Goal: Task Accomplishment & Management: Use online tool/utility

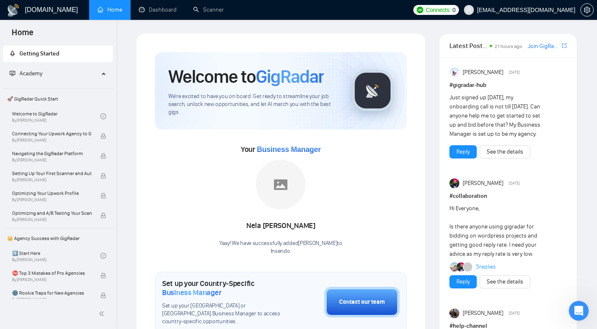
click at [219, 13] on link "Scanner" at bounding box center [208, 9] width 31 height 7
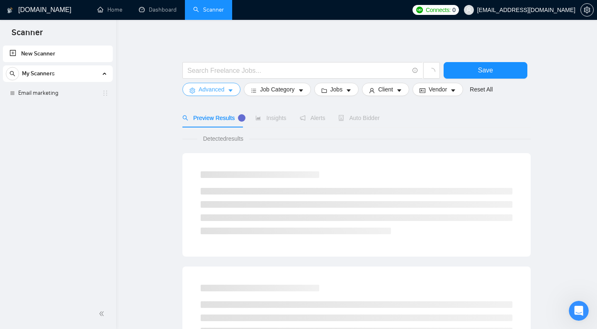
click at [216, 94] on span "Advanced" at bounding box center [211, 89] width 26 height 9
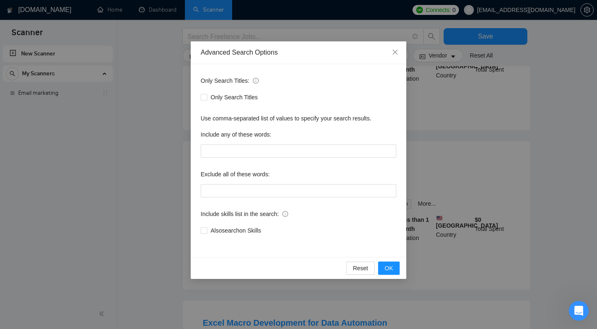
click at [144, 133] on div "Advanced Search Options Only Search Titles: Only Search Titles Use comma-separa…" at bounding box center [298, 164] width 597 height 329
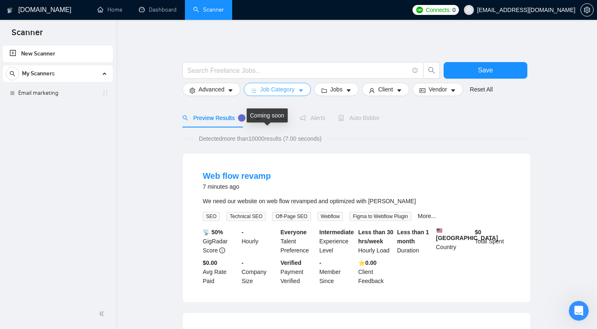
click at [274, 94] on span "Job Category" at bounding box center [277, 89] width 34 height 9
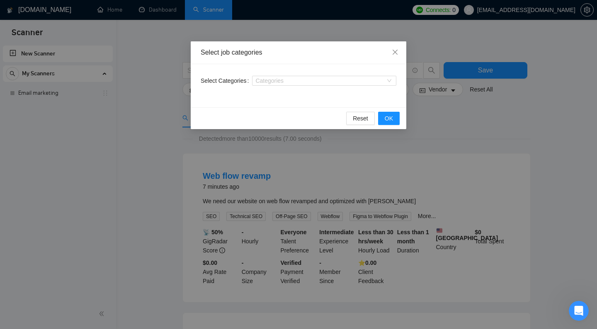
click at [173, 114] on div "Select job categories Select Categories Categories Reset OK" at bounding box center [298, 164] width 597 height 329
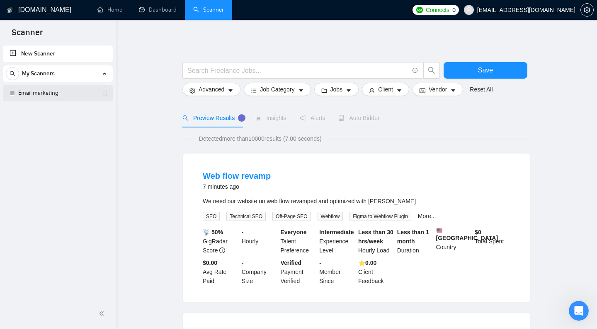
click at [65, 92] on link "Email marketing" at bounding box center [57, 93] width 79 height 17
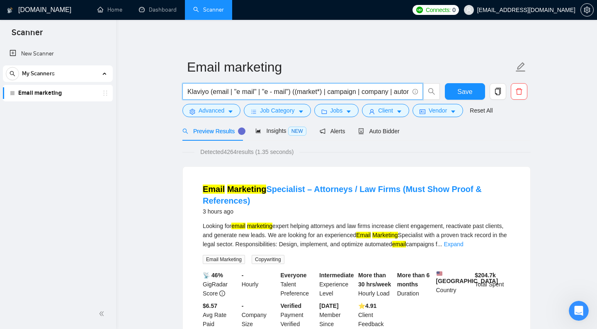
drag, startPoint x: 356, startPoint y: 105, endPoint x: 327, endPoint y: 107, distance: 28.7
click at [327, 97] on input "Klaviyo (email | "e mail" | "e - mail") ((market*) | campaign | company | autom…" at bounding box center [297, 92] width 221 height 10
click at [264, 97] on input "Klaviyo (email | "e mail" | "e - mail") ((market*) | campaign | company | autom…" at bounding box center [297, 92] width 221 height 10
paste input "ampaignc"
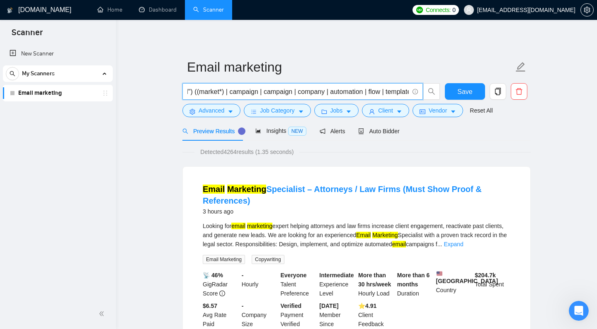
click at [291, 97] on input "Klaviyo (email | "e mail" | "e - mail") ((market*) | campaign | campaign | comp…" at bounding box center [297, 92] width 221 height 10
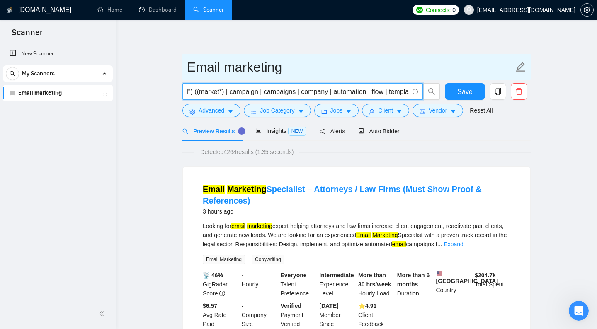
click at [300, 71] on input "Email marketing" at bounding box center [350, 67] width 327 height 21
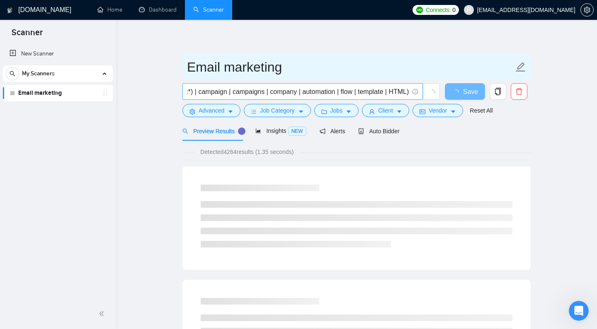
scroll to position [0, 136]
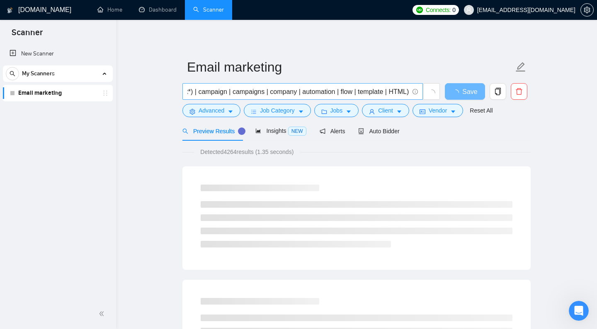
click at [346, 97] on input "Klaviyo (email | "e mail" | "e - mail") ((market*) | campaign | campaigns | com…" at bounding box center [297, 92] width 221 height 10
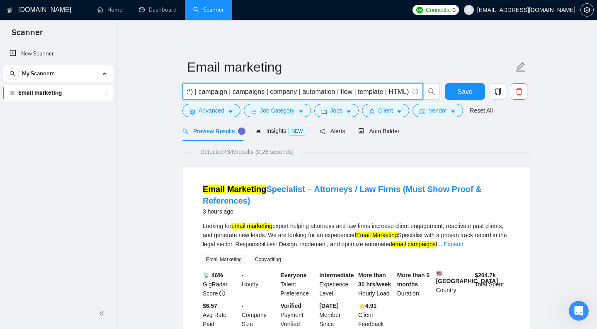
click at [353, 97] on input "Klaviyo (email | "e mail" | "e - mail") ((market*) | campaign | campaigns | com…" at bounding box center [297, 92] width 221 height 10
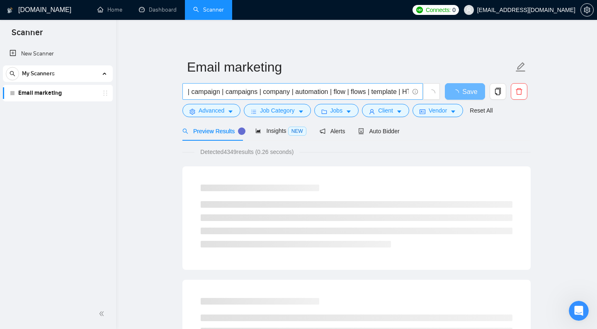
scroll to position [0, 156]
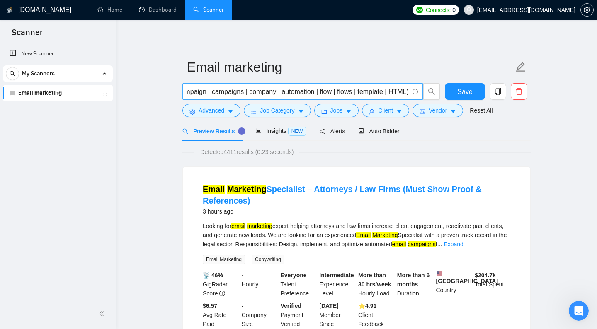
click at [313, 97] on input "Klaviyo (email | "e mail" | "e - mail") ((market*) | campaign | campaigns | com…" at bounding box center [297, 92] width 221 height 10
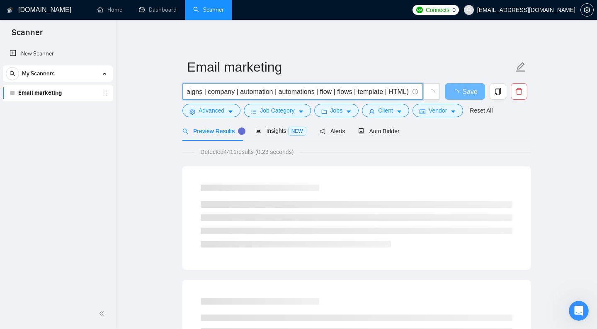
click at [381, 97] on input "Klaviyo (email | "e mail" | "e - mail") ((market*) | campaign | campaigns | com…" at bounding box center [297, 92] width 221 height 10
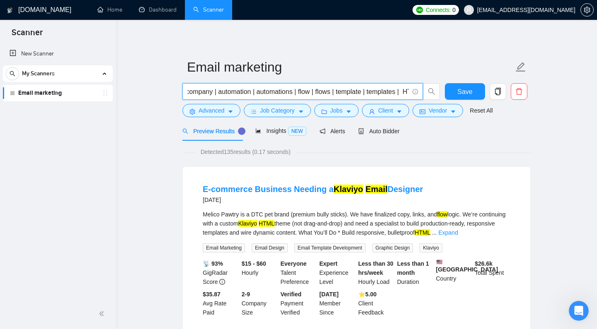
scroll to position [0, 235]
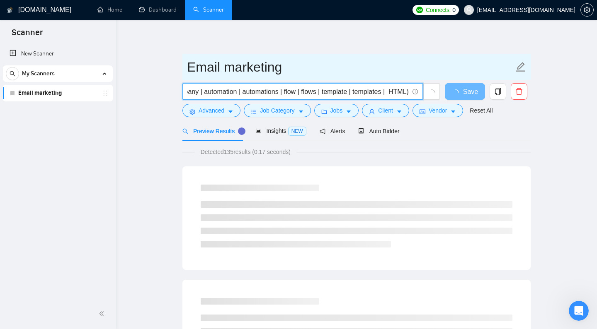
type input "Klaviyo (email | "e mail" | "e - mail") ((market*) | campaign | campaigns | com…"
click at [358, 75] on input "Email marketing" at bounding box center [350, 67] width 327 height 21
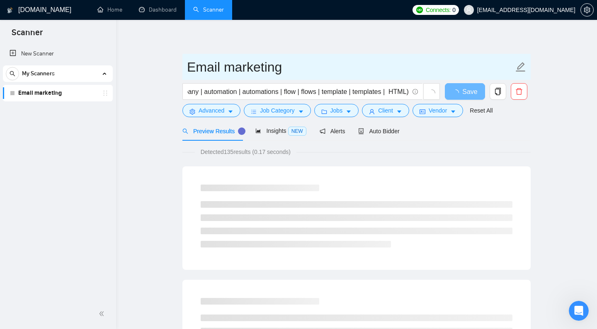
scroll to position [0, 0]
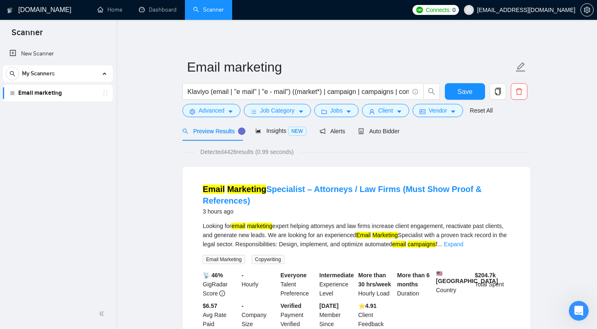
click at [459, 97] on span "Save" at bounding box center [464, 92] width 15 height 10
click at [217, 115] on span "Advanced" at bounding box center [211, 110] width 26 height 9
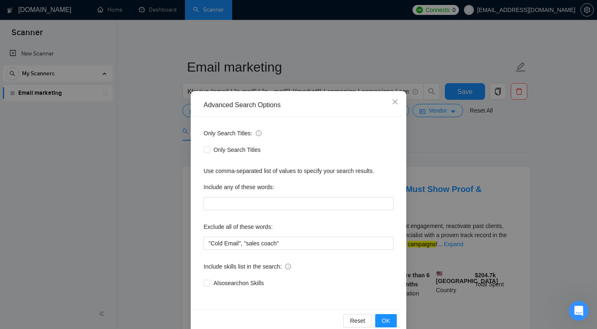
scroll to position [15, 0]
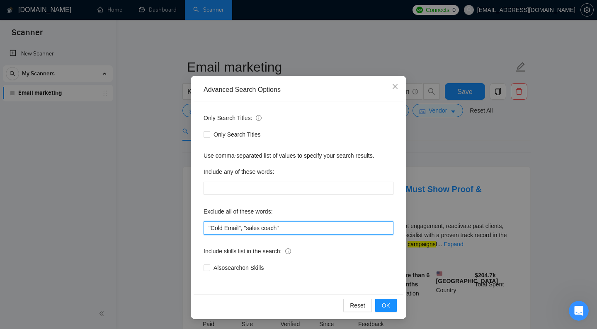
click at [322, 229] on input ""Cold Email", "sales coach"" at bounding box center [298, 228] width 190 height 13
type input ""Cold Email", "sales coach" , "part-time" , "part time""
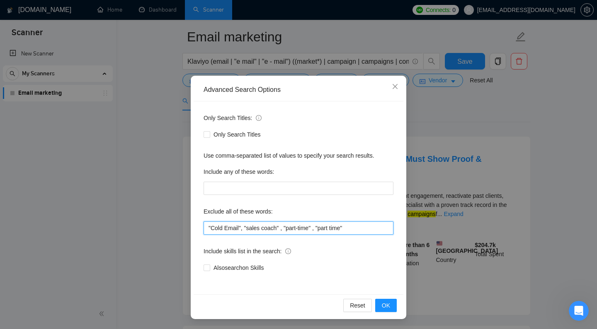
scroll to position [47, 0]
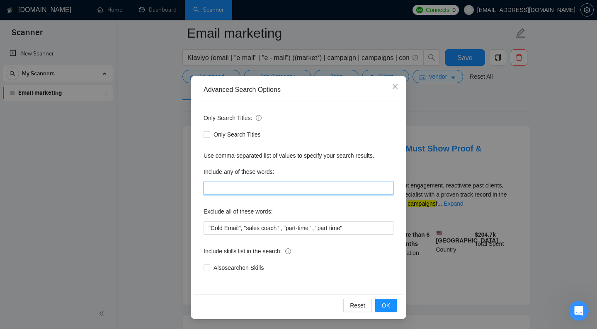
click at [242, 192] on input "text" at bounding box center [298, 188] width 190 height 13
type input "K"
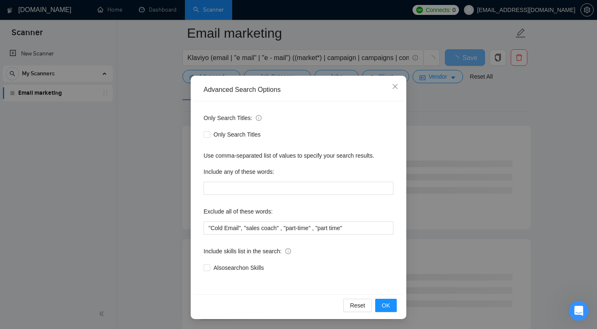
click at [256, 160] on div "Only Search Titles: Only Search Titles Use comma-separated list of values to sp…" at bounding box center [299, 198] width 210 height 193
click at [249, 190] on input "text" at bounding box center [298, 188] width 190 height 13
type input "Klaviyo"
click at [343, 139] on div "Only Search Titles" at bounding box center [298, 134] width 190 height 9
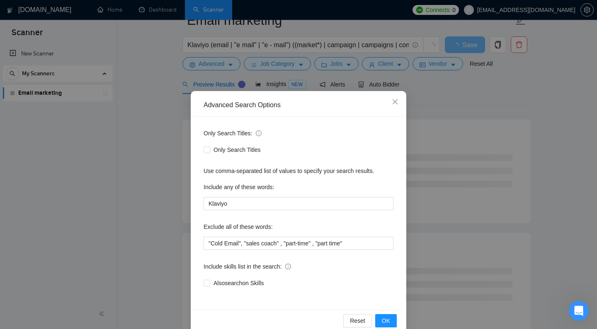
scroll to position [0, 0]
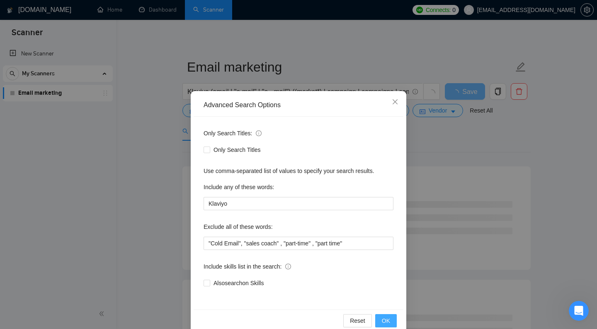
click at [392, 319] on button "OK" at bounding box center [386, 321] width 22 height 13
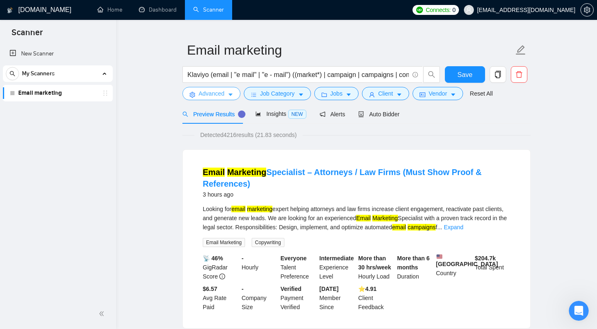
scroll to position [20, 0]
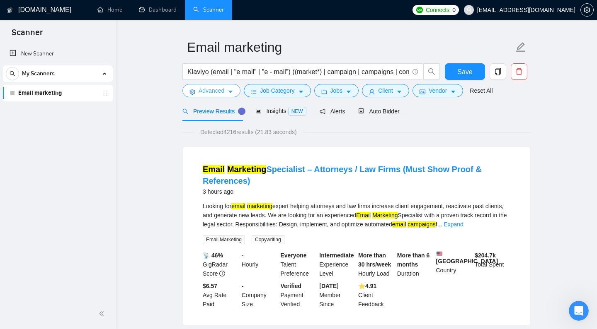
click at [219, 95] on span "Advanced" at bounding box center [211, 90] width 26 height 9
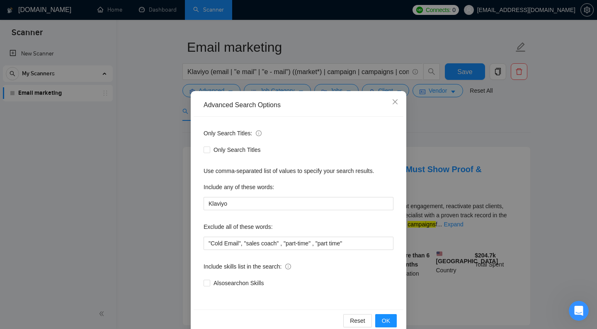
click at [166, 177] on div "Advanced Search Options Only Search Titles: Only Search Titles Use comma-separa…" at bounding box center [298, 164] width 597 height 329
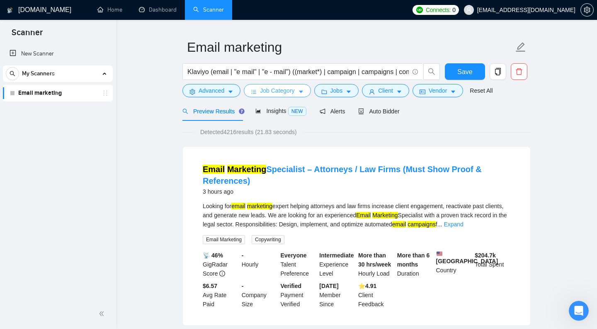
click at [271, 95] on span "Job Category" at bounding box center [277, 90] width 34 height 9
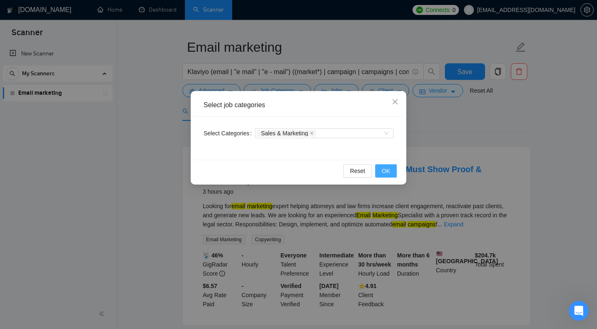
click at [391, 171] on button "OK" at bounding box center [386, 171] width 22 height 13
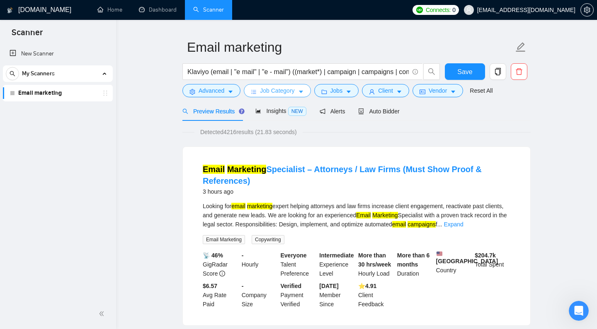
click at [291, 95] on span "Job Category" at bounding box center [277, 90] width 34 height 9
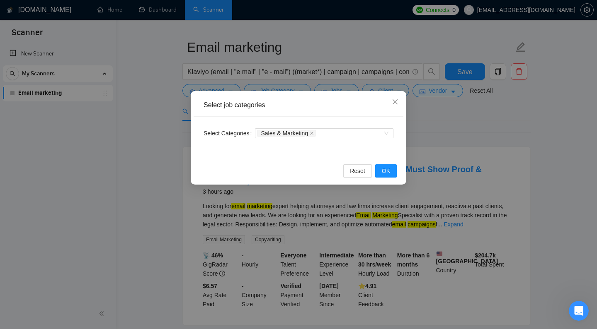
click at [447, 163] on div "Select job categories Select Categories Sales & Marketing Reset OK" at bounding box center [298, 164] width 597 height 329
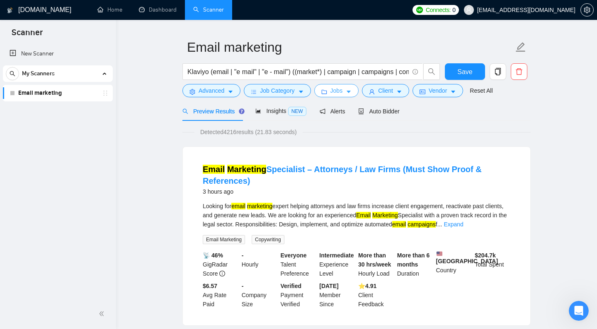
click at [340, 95] on span "Jobs" at bounding box center [336, 90] width 12 height 9
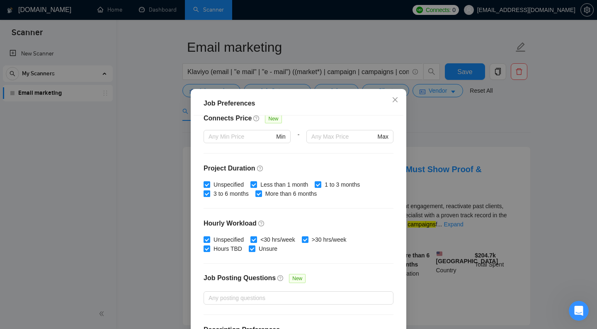
scroll to position [237, 0]
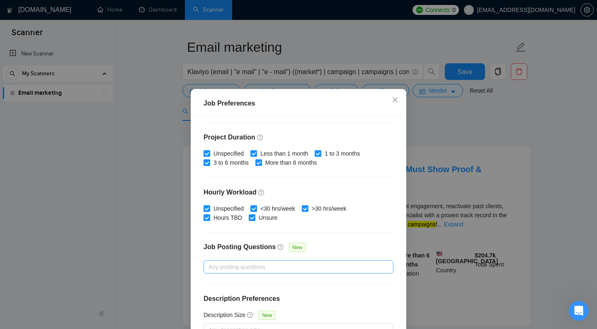
click at [247, 267] on div at bounding box center [294, 267] width 177 height 10
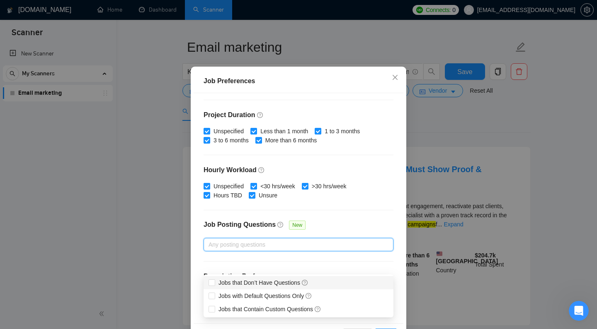
scroll to position [31, 0]
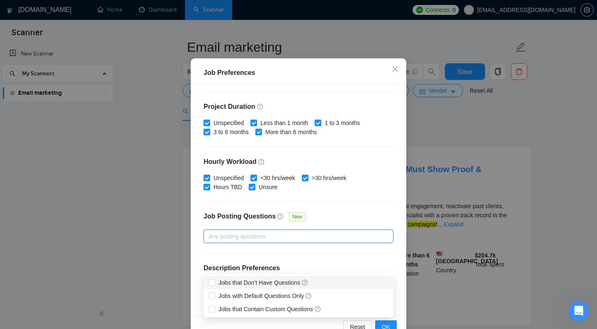
click at [346, 203] on div "Budget Project Type All Fixed Price Hourly Rate Fixed Price Budget $ Min - $ Ma…" at bounding box center [299, 200] width 210 height 231
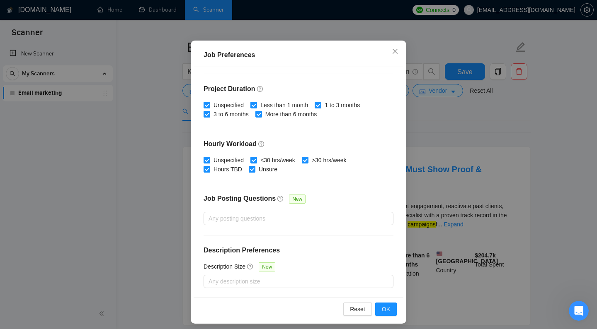
scroll to position [53, 0]
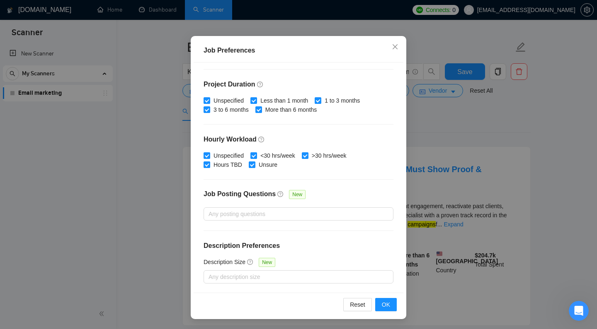
click at [325, 204] on div "Job Posting Questions New" at bounding box center [298, 199] width 190 height 18
click at [382, 306] on span "OK" at bounding box center [386, 304] width 8 height 9
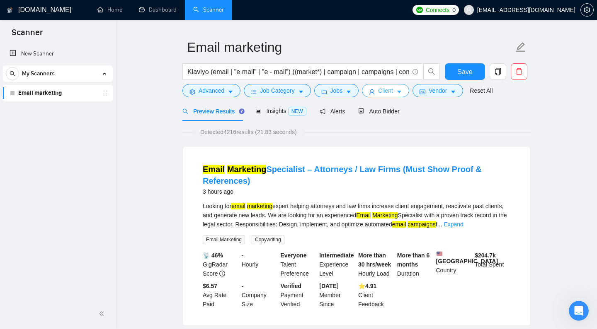
click at [380, 97] on button "Client" at bounding box center [385, 90] width 47 height 13
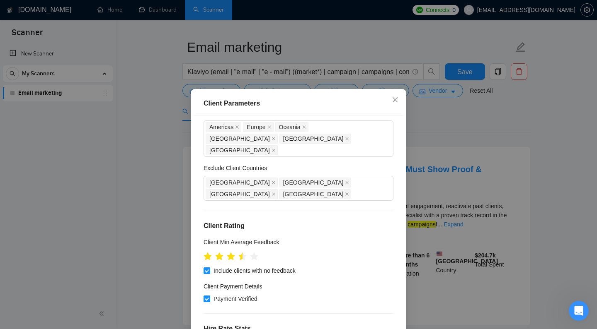
scroll to position [39, 0]
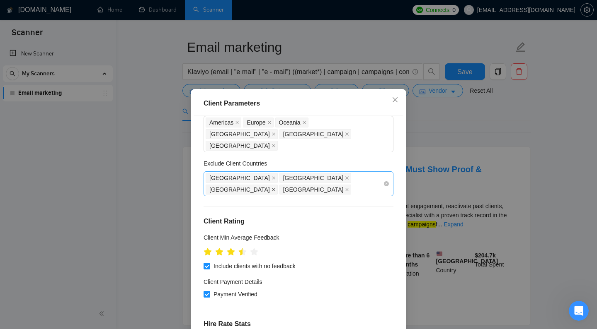
click at [275, 188] on icon "close" at bounding box center [273, 189] width 3 height 3
click at [327, 172] on div "[GEOGRAPHIC_DATA] [GEOGRAPHIC_DATA] [GEOGRAPHIC_DATA]" at bounding box center [294, 183] width 177 height 23
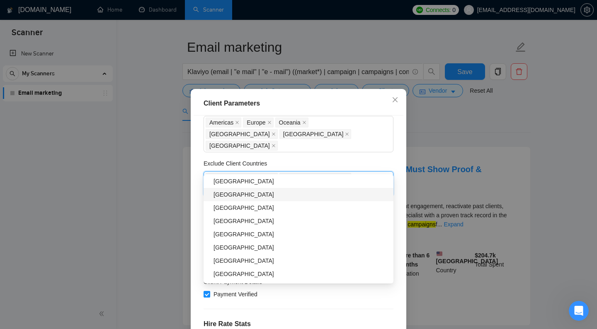
scroll to position [355, 0]
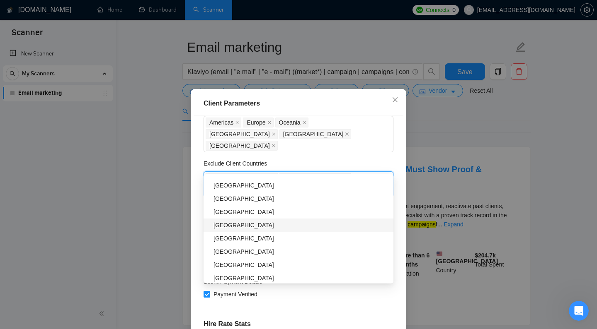
click at [258, 226] on div "[GEOGRAPHIC_DATA]" at bounding box center [300, 225] width 175 height 9
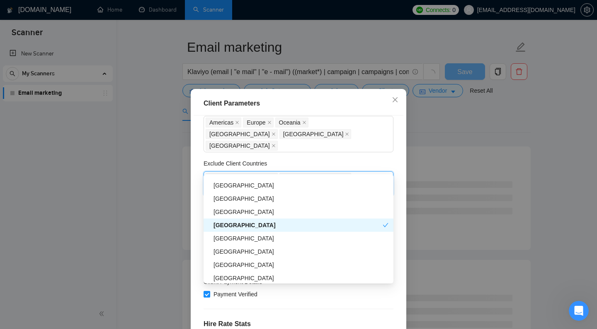
scroll to position [359, 0]
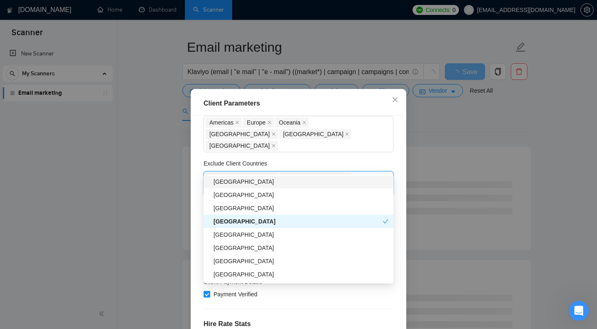
click at [345, 188] on icon "close" at bounding box center [347, 190] width 4 height 4
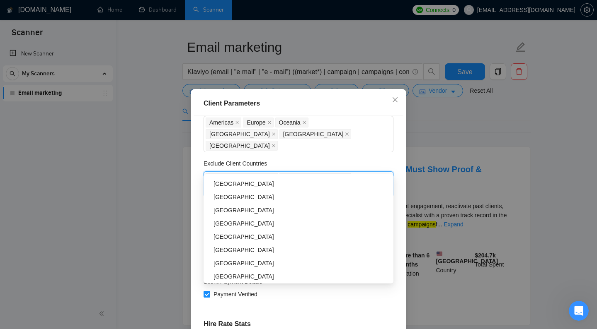
scroll to position [395, 0]
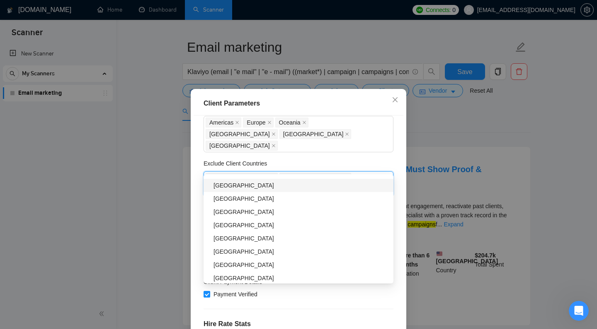
click at [275, 188] on icon "close" at bounding box center [273, 189] width 3 height 3
click at [289, 159] on div "Exclude Client Countries" at bounding box center [298, 165] width 190 height 12
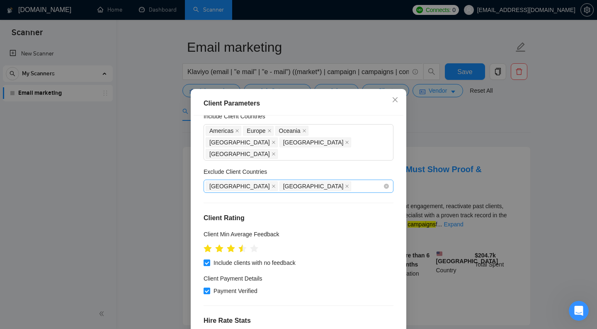
scroll to position [22, 0]
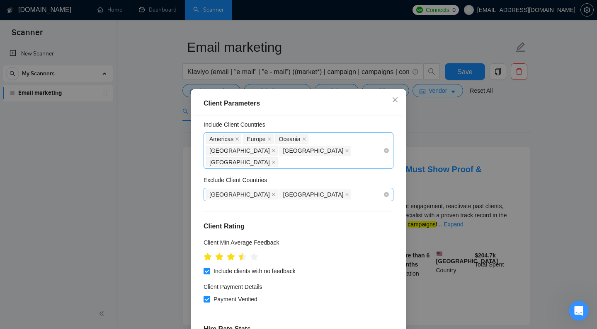
click at [306, 155] on div "[GEOGRAPHIC_DATA] [GEOGRAPHIC_DATA] [GEOGRAPHIC_DATA] [GEOGRAPHIC_DATA] [GEOGRA…" at bounding box center [294, 150] width 177 height 35
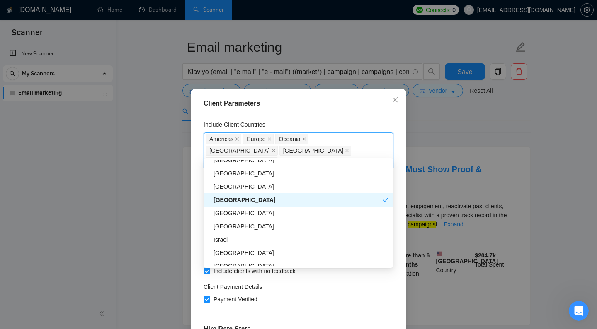
scroll to position [180, 0]
click at [297, 214] on div "[GEOGRAPHIC_DATA]" at bounding box center [300, 212] width 175 height 9
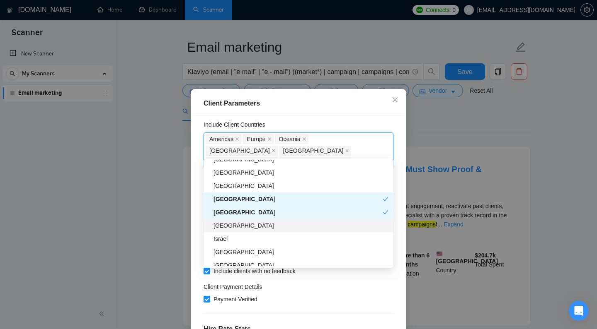
click at [282, 223] on div "[GEOGRAPHIC_DATA]" at bounding box center [300, 225] width 175 height 9
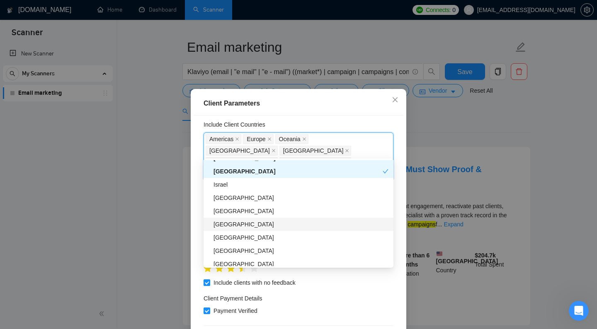
scroll to position [235, 0]
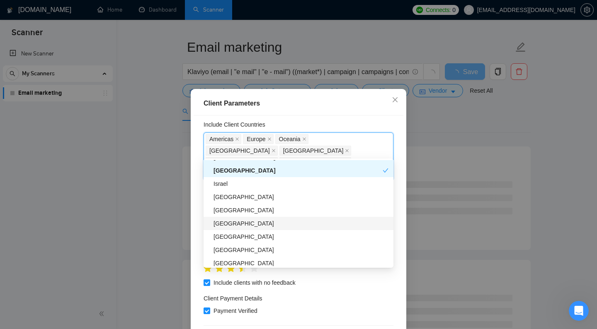
click at [270, 224] on div "[GEOGRAPHIC_DATA]" at bounding box center [300, 223] width 175 height 9
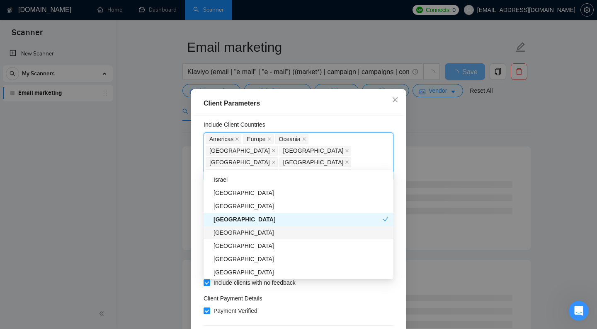
scroll to position [274, 0]
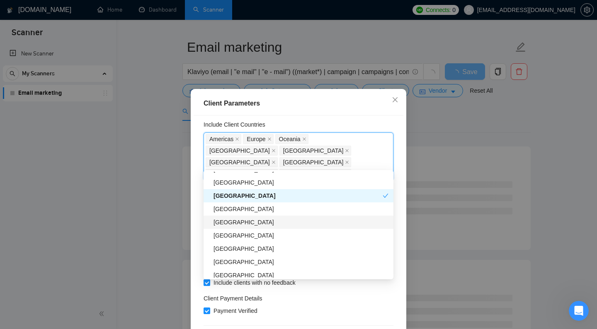
click at [259, 221] on div "[GEOGRAPHIC_DATA]" at bounding box center [300, 222] width 175 height 9
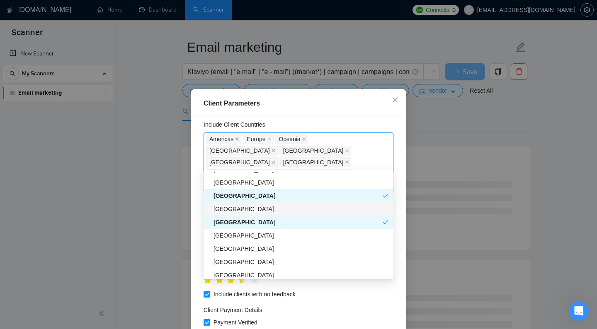
click at [255, 205] on div "[GEOGRAPHIC_DATA]" at bounding box center [300, 209] width 175 height 9
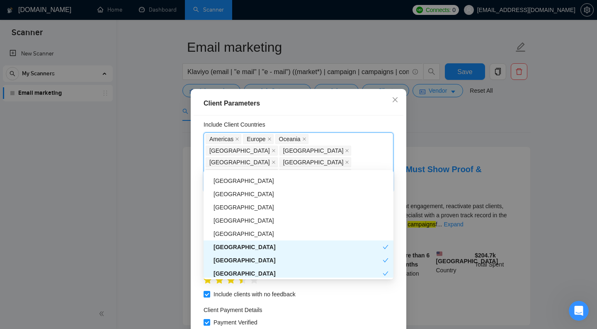
scroll to position [144, 0]
click at [249, 200] on div "[GEOGRAPHIC_DATA]" at bounding box center [298, 193] width 190 height 13
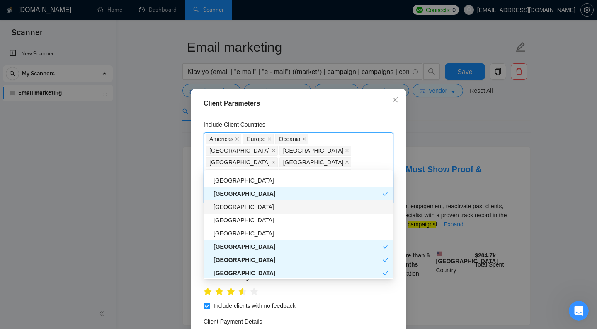
click at [249, 206] on div "[GEOGRAPHIC_DATA]" at bounding box center [300, 207] width 175 height 9
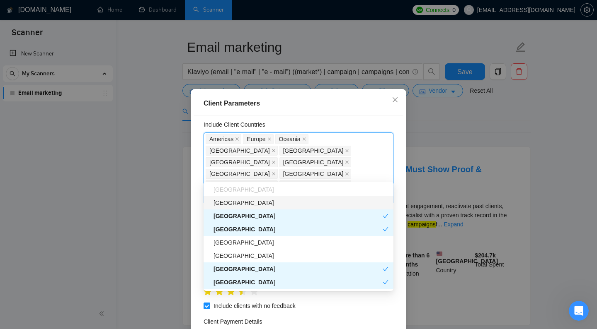
click at [248, 199] on div "[GEOGRAPHIC_DATA]" at bounding box center [300, 202] width 175 height 9
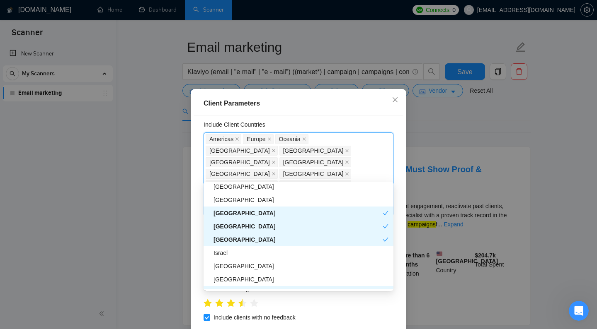
scroll to position [200, 0]
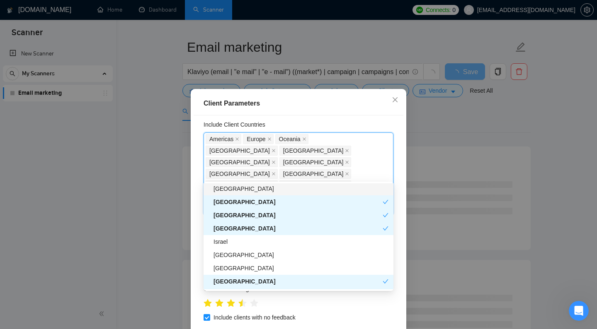
click at [254, 193] on div "[GEOGRAPHIC_DATA]" at bounding box center [300, 188] width 175 height 9
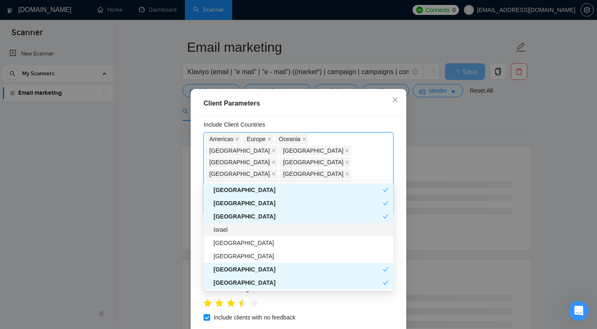
scroll to position [225, 0]
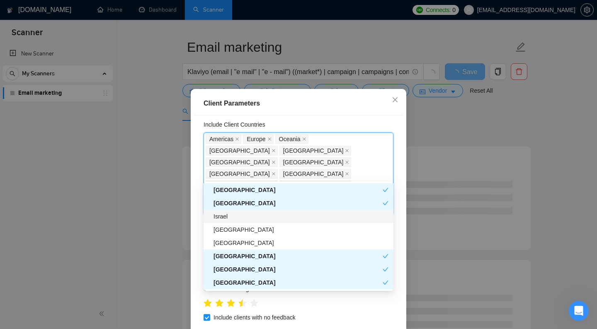
click at [247, 222] on div "Israel" at bounding box center [298, 216] width 190 height 13
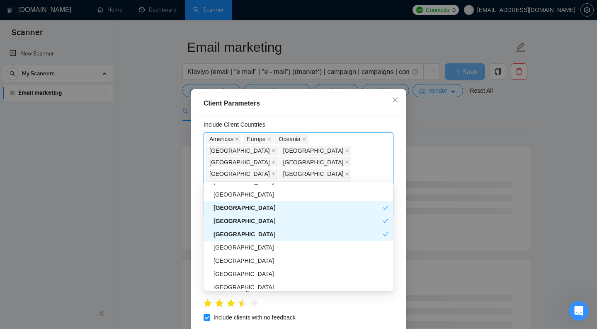
scroll to position [298, 0]
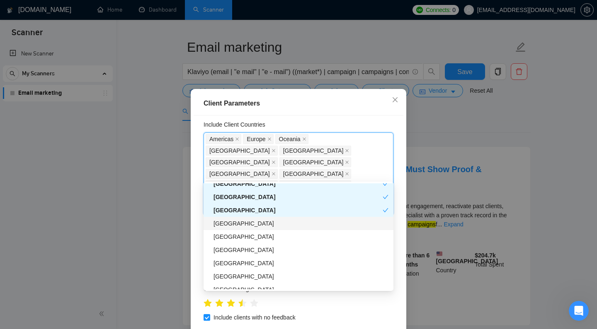
click at [249, 226] on div "[GEOGRAPHIC_DATA]" at bounding box center [300, 223] width 175 height 9
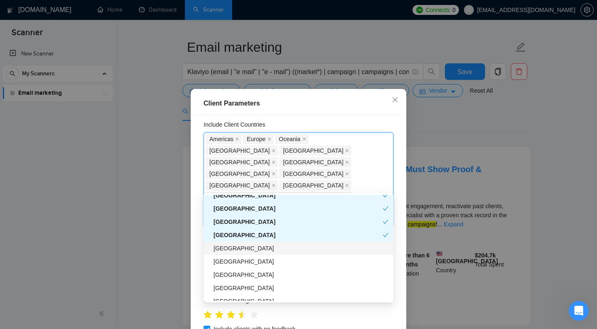
click at [252, 247] on div "[GEOGRAPHIC_DATA]" at bounding box center [300, 248] width 175 height 9
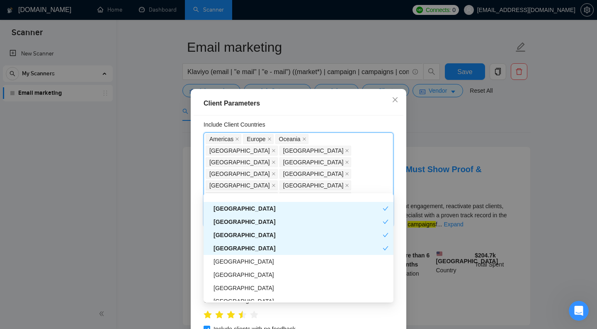
scroll to position [322, 0]
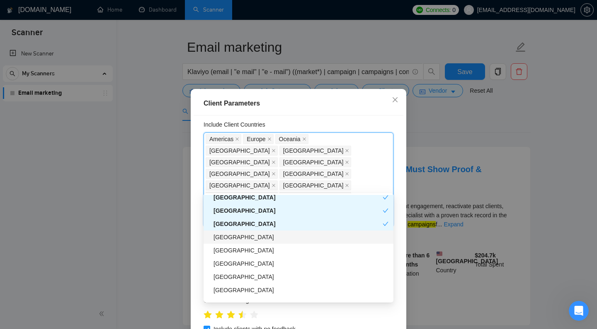
click at [252, 240] on div "[GEOGRAPHIC_DATA]" at bounding box center [300, 237] width 175 height 9
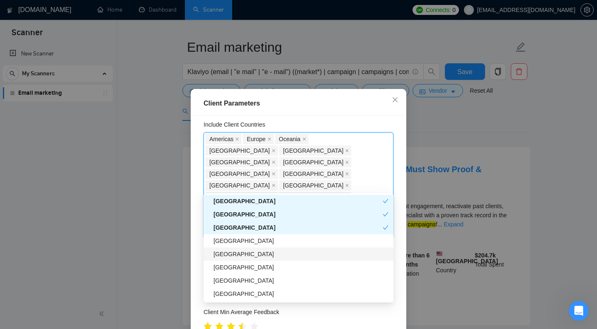
scroll to position [342, 0]
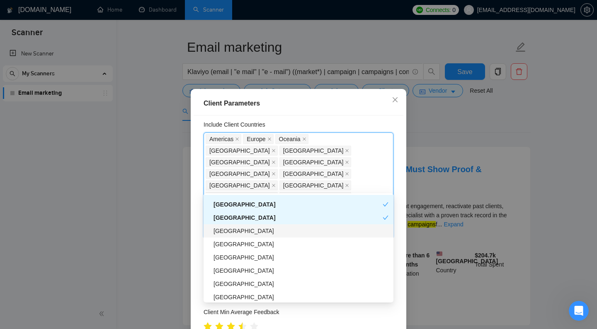
click at [255, 233] on div "[GEOGRAPHIC_DATA]" at bounding box center [300, 231] width 175 height 9
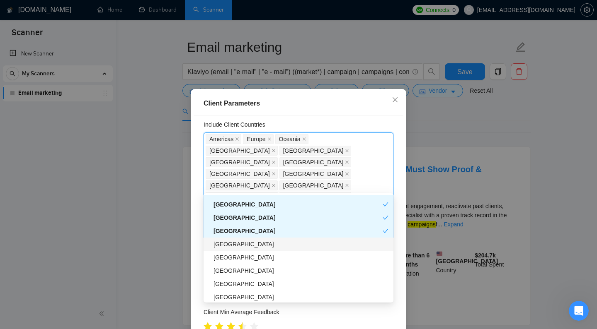
click at [257, 248] on div "[GEOGRAPHIC_DATA]" at bounding box center [300, 244] width 175 height 9
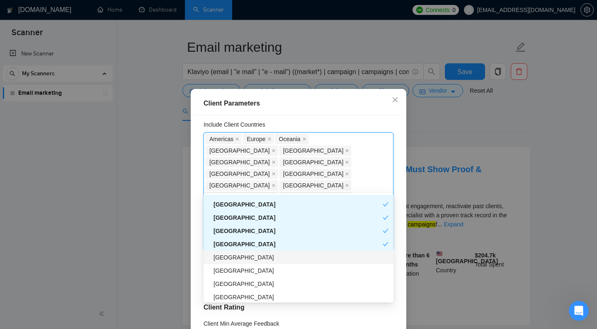
click at [258, 259] on div "[GEOGRAPHIC_DATA]" at bounding box center [300, 257] width 175 height 9
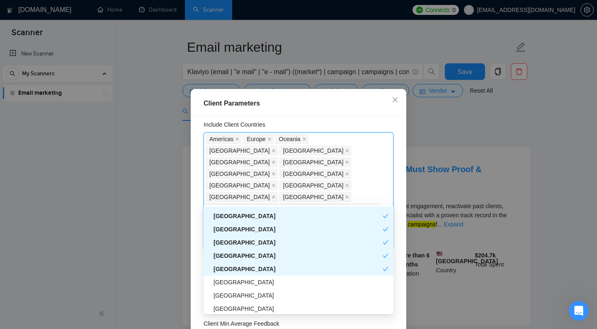
click at [258, 259] on div "[GEOGRAPHIC_DATA]" at bounding box center [297, 256] width 169 height 9
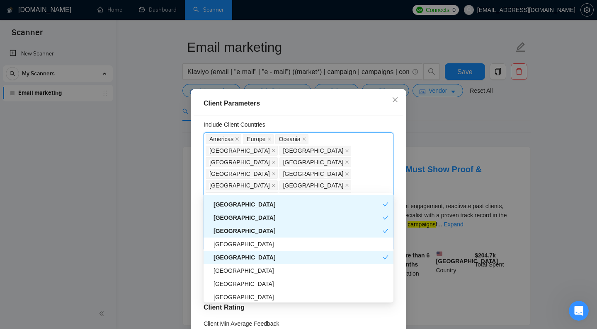
click at [260, 257] on div "[GEOGRAPHIC_DATA]" at bounding box center [297, 257] width 169 height 9
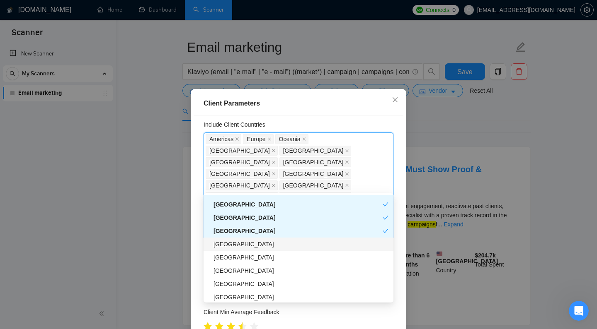
click at [259, 246] on div "[GEOGRAPHIC_DATA]" at bounding box center [300, 244] width 175 height 9
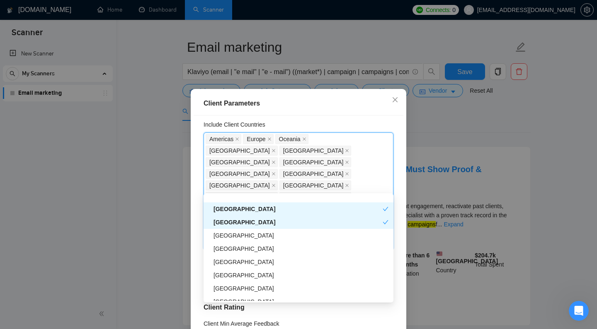
scroll to position [373, 0]
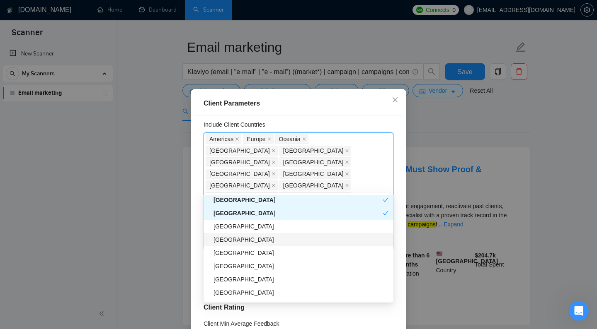
click at [259, 241] on div "[GEOGRAPHIC_DATA]" at bounding box center [300, 239] width 175 height 9
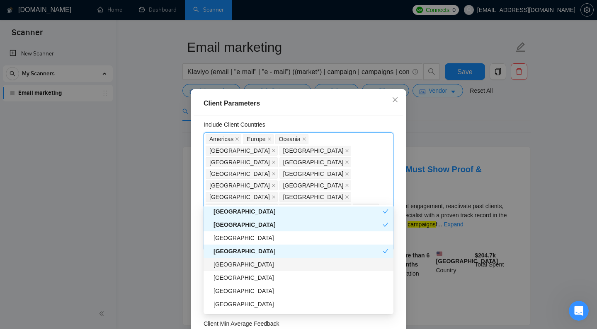
click at [263, 267] on div "[GEOGRAPHIC_DATA]" at bounding box center [300, 264] width 175 height 9
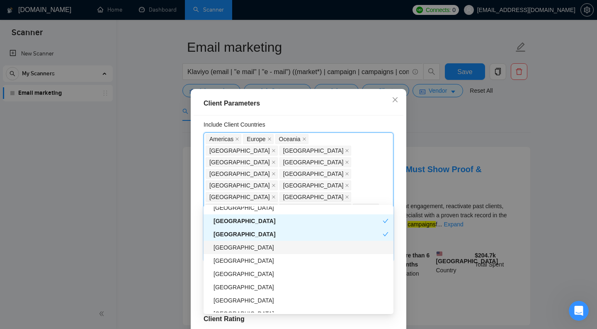
click at [261, 252] on div "[GEOGRAPHIC_DATA]" at bounding box center [300, 247] width 175 height 9
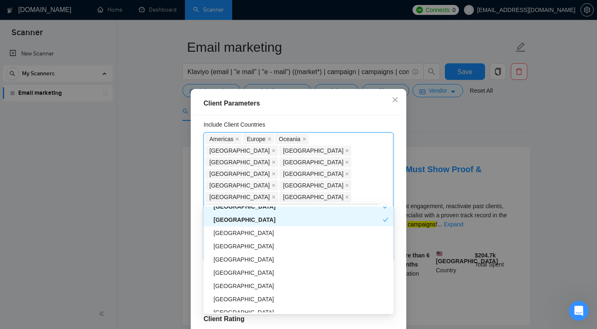
scroll to position [441, 0]
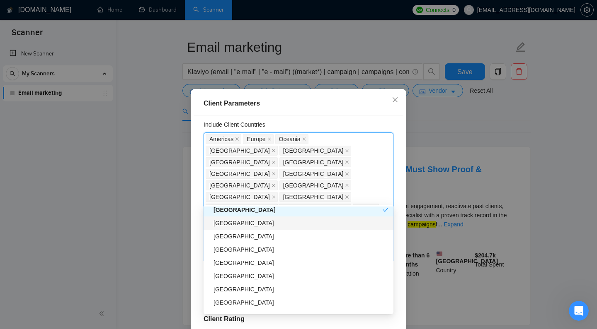
click at [250, 225] on div "[GEOGRAPHIC_DATA]" at bounding box center [300, 223] width 175 height 9
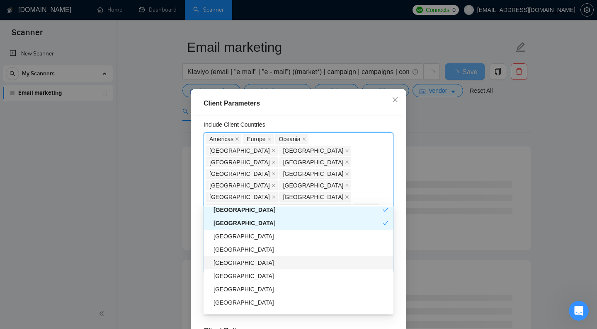
click at [255, 260] on div "[GEOGRAPHIC_DATA]" at bounding box center [300, 263] width 175 height 9
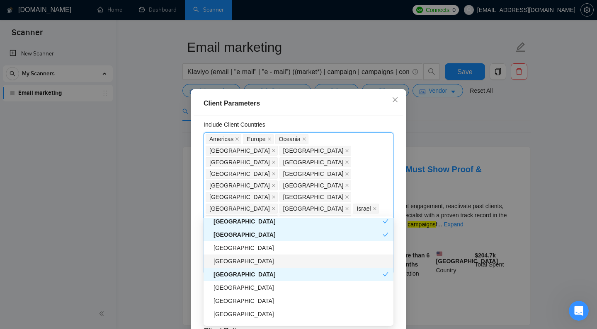
click at [255, 259] on div "[GEOGRAPHIC_DATA]" at bounding box center [300, 261] width 175 height 9
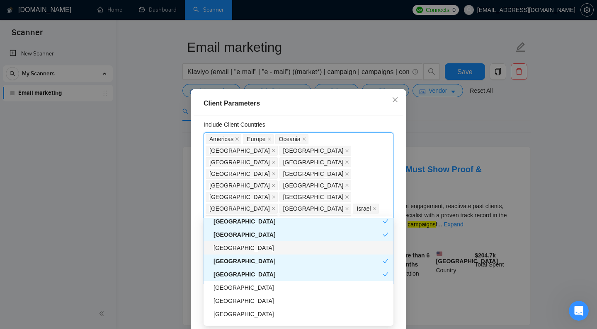
click at [255, 249] on div "[GEOGRAPHIC_DATA]" at bounding box center [300, 248] width 175 height 9
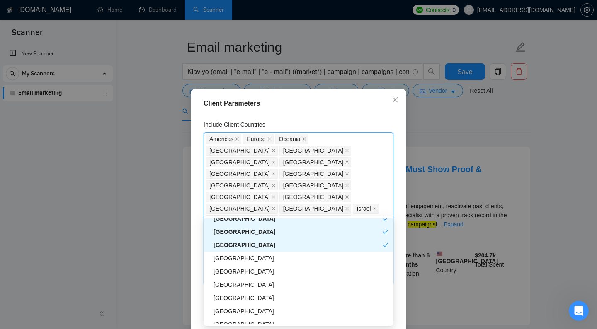
scroll to position [478, 0]
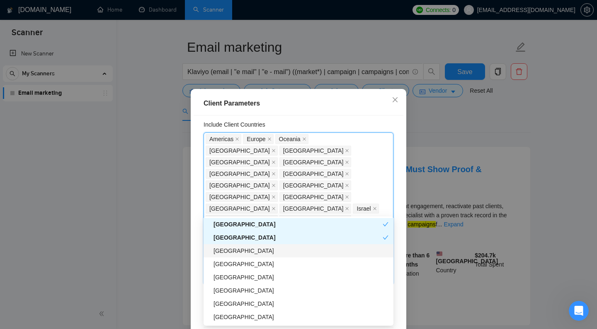
click at [255, 252] on div "[GEOGRAPHIC_DATA]" at bounding box center [300, 251] width 175 height 9
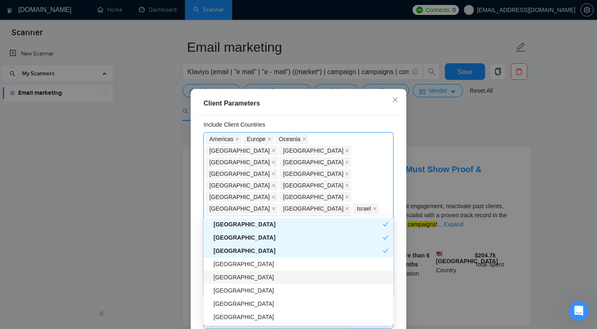
click at [257, 280] on div "[GEOGRAPHIC_DATA]" at bounding box center [300, 277] width 175 height 9
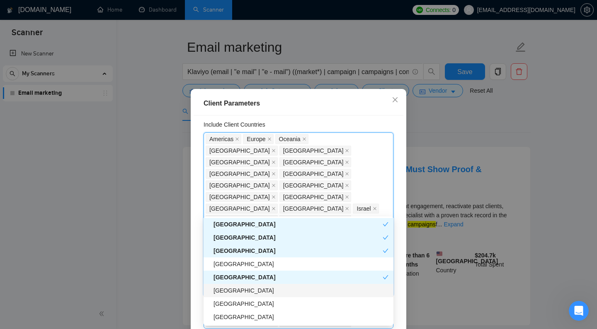
click at [259, 292] on div "[GEOGRAPHIC_DATA]" at bounding box center [300, 290] width 175 height 9
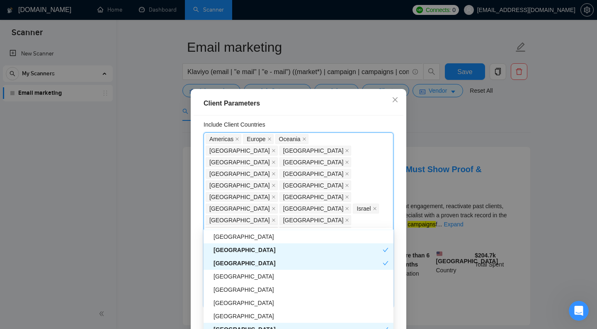
scroll to position [531, 0]
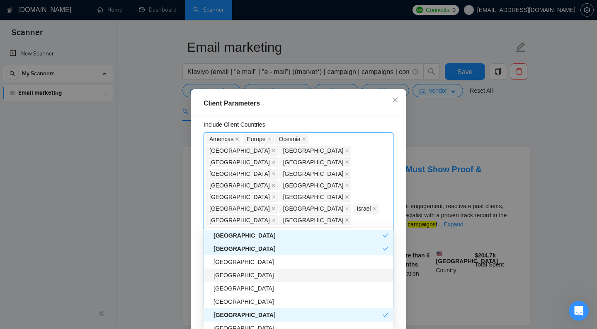
click at [258, 281] on div "[GEOGRAPHIC_DATA]" at bounding box center [298, 275] width 190 height 13
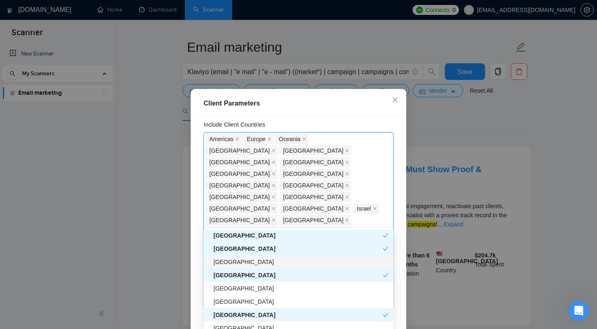
click at [257, 259] on div "[GEOGRAPHIC_DATA]" at bounding box center [300, 262] width 175 height 9
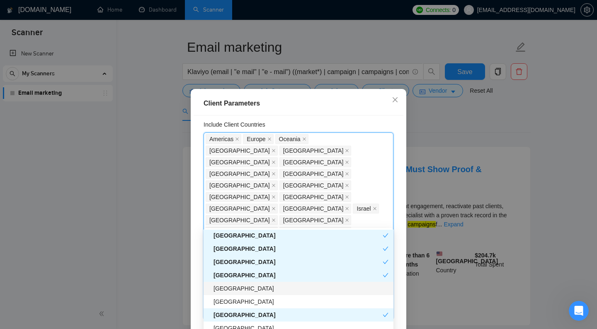
click at [260, 290] on div "[GEOGRAPHIC_DATA]" at bounding box center [300, 288] width 175 height 9
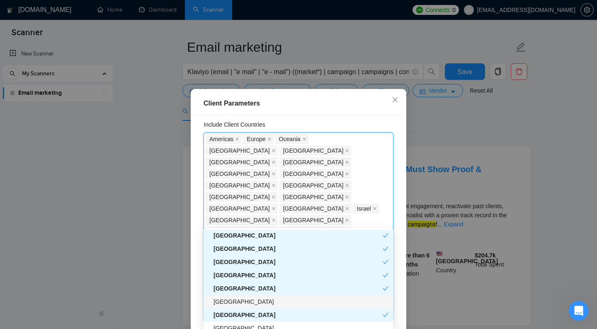
click at [261, 305] on div "[GEOGRAPHIC_DATA]" at bounding box center [300, 302] width 175 height 9
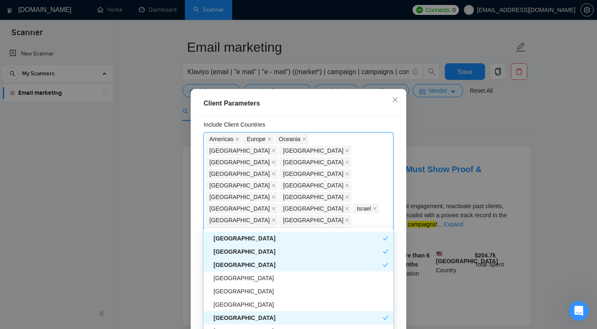
scroll to position [590, 0]
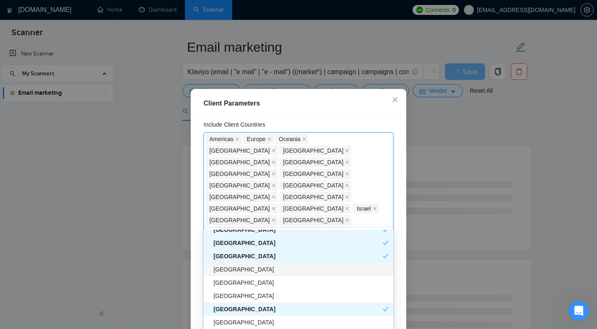
click at [254, 269] on div "[GEOGRAPHIC_DATA]" at bounding box center [300, 269] width 175 height 9
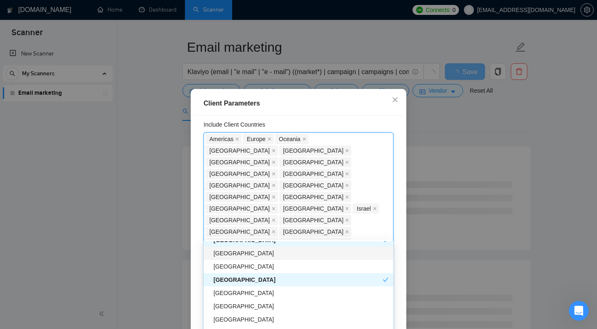
scroll to position [645, 0]
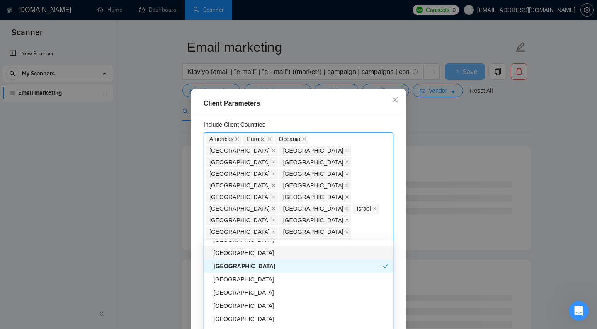
click at [248, 252] on div "[GEOGRAPHIC_DATA]" at bounding box center [300, 253] width 175 height 9
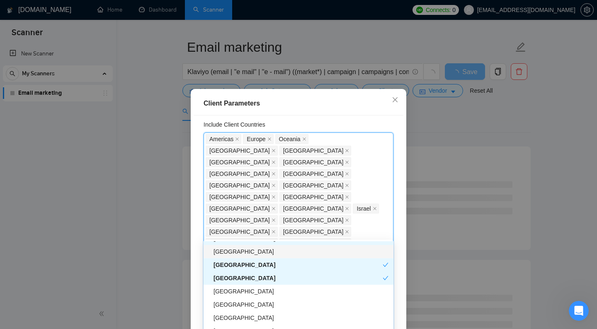
click at [249, 252] on div "[GEOGRAPHIC_DATA]" at bounding box center [300, 251] width 175 height 9
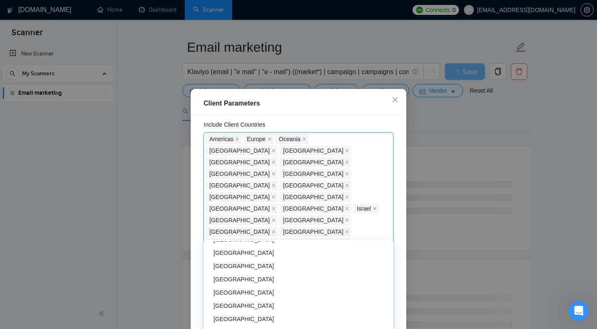
scroll to position [689, 0]
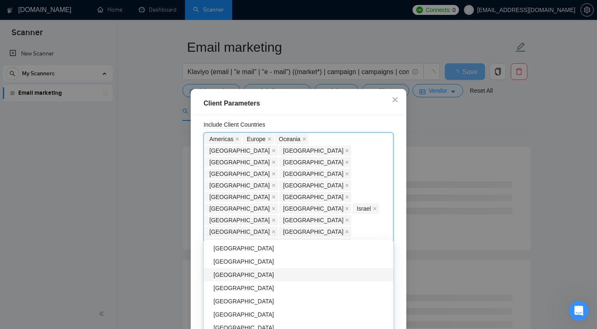
click at [245, 277] on div "[GEOGRAPHIC_DATA]" at bounding box center [300, 275] width 175 height 9
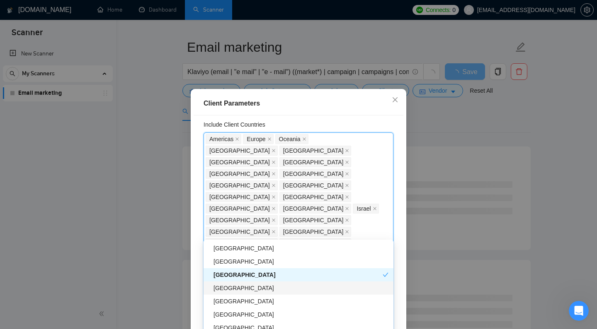
click at [244, 286] on div "[GEOGRAPHIC_DATA]" at bounding box center [300, 288] width 175 height 9
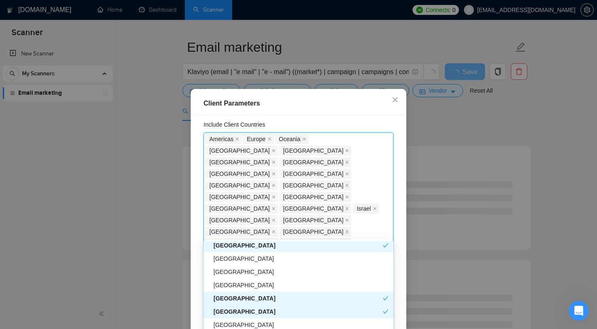
scroll to position [666, 0]
click at [244, 269] on div "[GEOGRAPHIC_DATA]" at bounding box center [300, 271] width 175 height 9
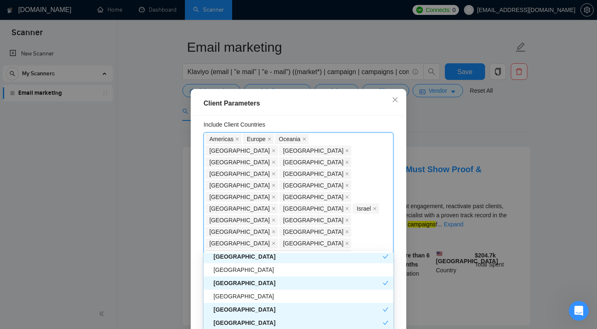
click at [245, 283] on div "[GEOGRAPHIC_DATA]" at bounding box center [297, 283] width 169 height 9
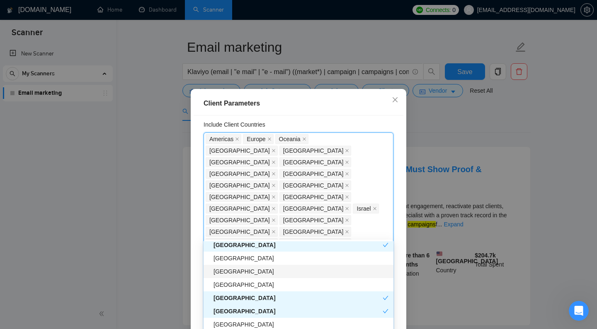
click at [244, 276] on div "[GEOGRAPHIC_DATA]" at bounding box center [300, 271] width 175 height 9
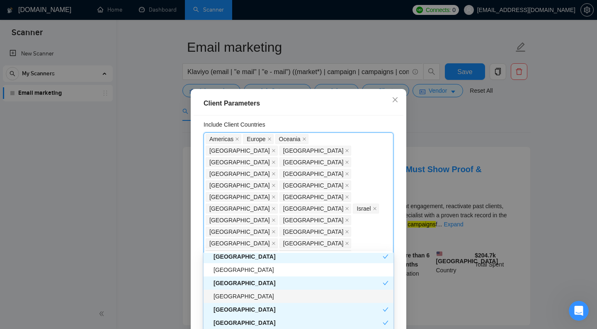
click at [247, 292] on div "[GEOGRAPHIC_DATA]" at bounding box center [300, 296] width 175 height 9
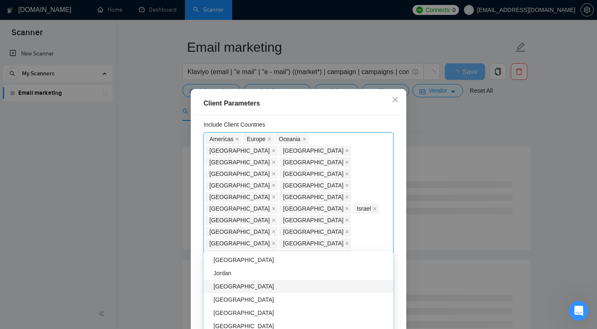
scroll to position [796, 0]
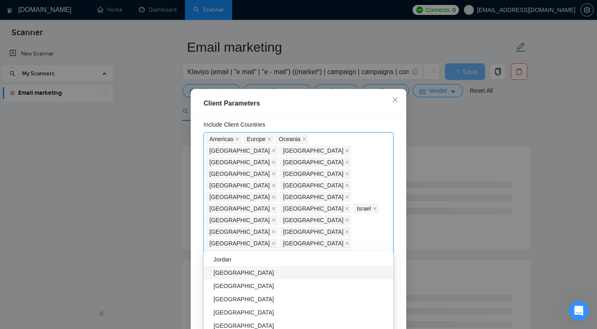
click at [243, 275] on div "[GEOGRAPHIC_DATA]" at bounding box center [300, 273] width 175 height 9
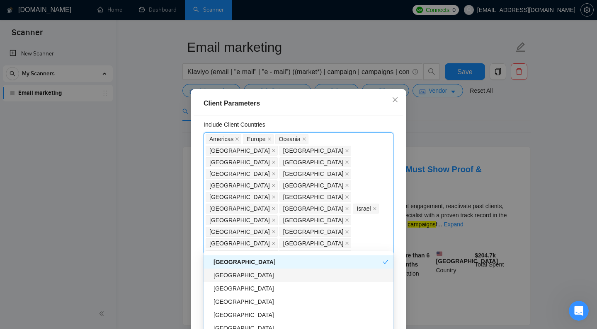
scroll to position [811, 0]
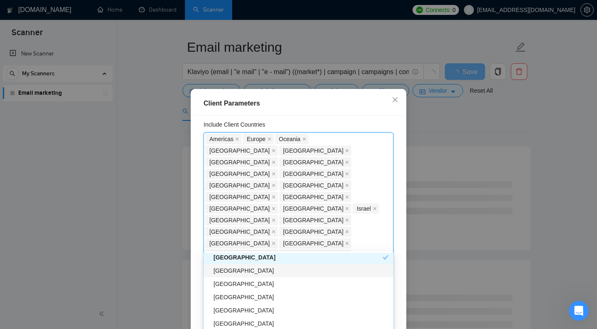
click at [244, 274] on div "[GEOGRAPHIC_DATA]" at bounding box center [300, 270] width 175 height 9
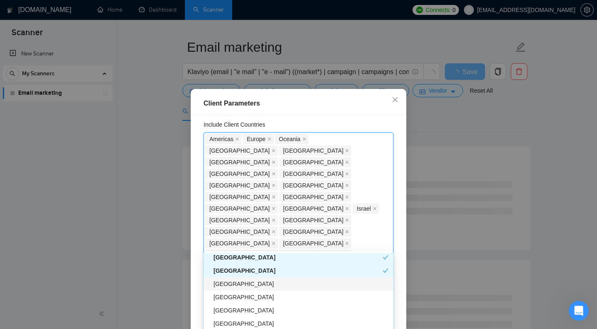
click at [244, 283] on div "[GEOGRAPHIC_DATA]" at bounding box center [300, 284] width 175 height 9
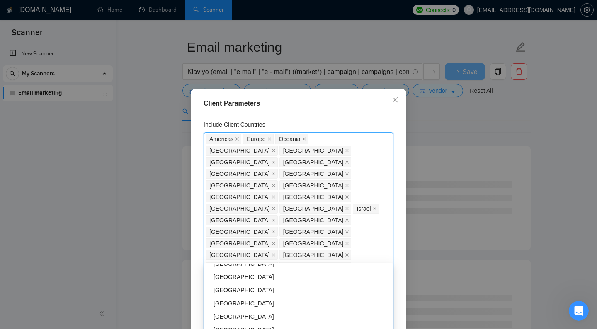
scroll to position [966, 0]
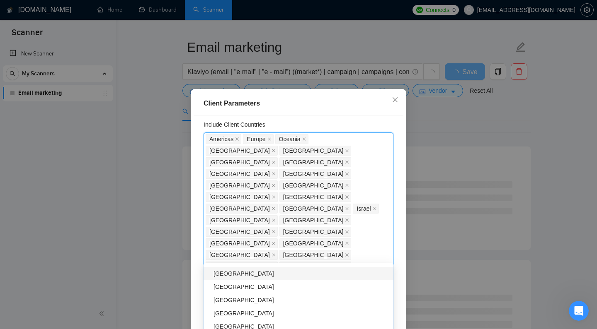
click at [241, 274] on div "[GEOGRAPHIC_DATA]" at bounding box center [300, 273] width 175 height 9
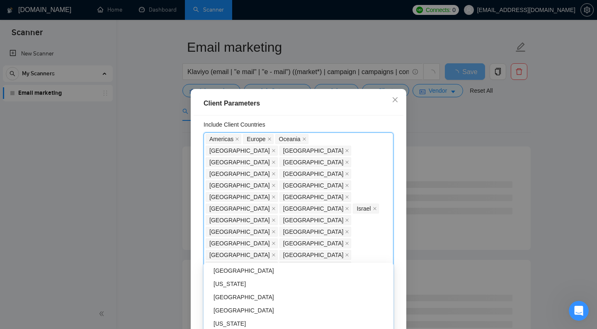
scroll to position [1041, 0]
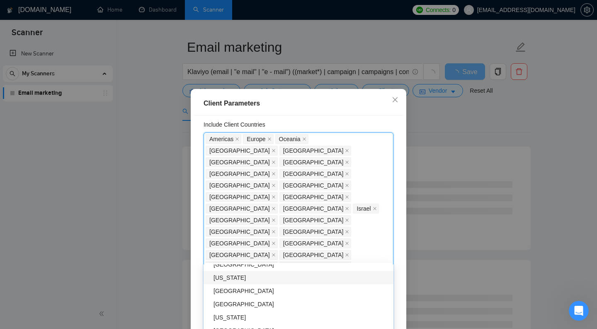
click at [235, 280] on div "[US_STATE]" at bounding box center [300, 278] width 175 height 9
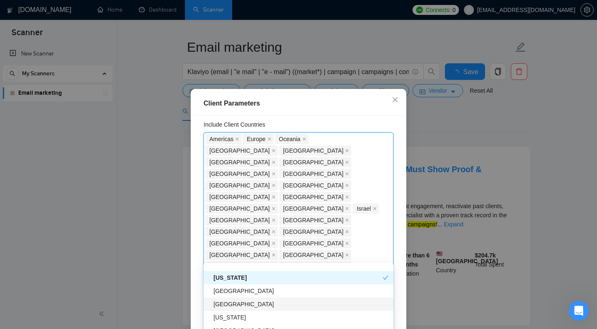
scroll to position [1077, 0]
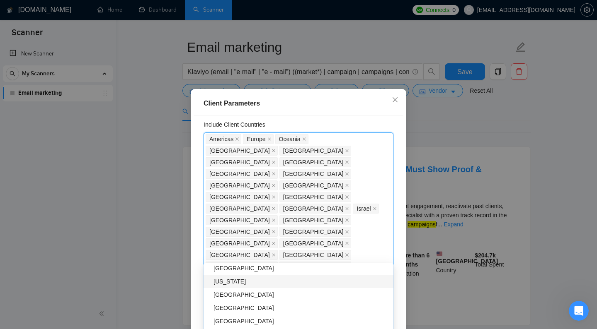
click at [238, 286] on div "[US_STATE]" at bounding box center [298, 281] width 190 height 13
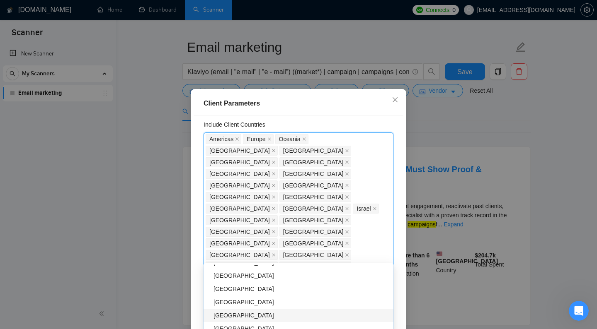
scroll to position [1122, 0]
click at [235, 287] on div "[GEOGRAPHIC_DATA]" at bounding box center [300, 289] width 175 height 9
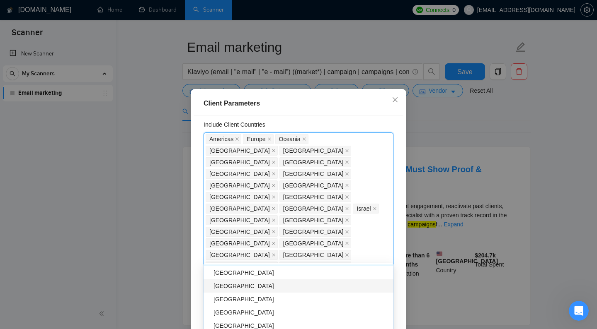
click at [237, 290] on div "[GEOGRAPHIC_DATA]" at bounding box center [300, 286] width 175 height 9
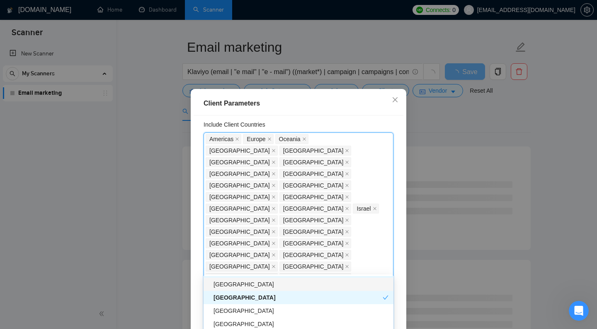
click at [237, 285] on div "[GEOGRAPHIC_DATA]" at bounding box center [300, 284] width 175 height 9
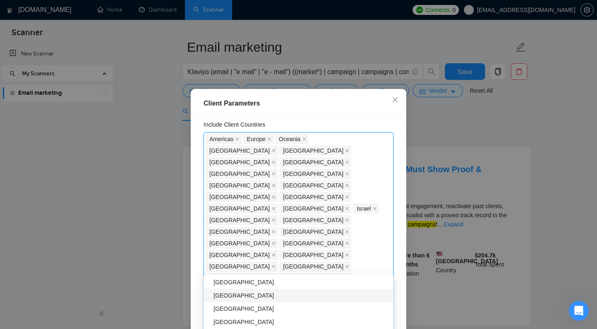
click at [237, 293] on div "[GEOGRAPHIC_DATA]" at bounding box center [300, 295] width 175 height 9
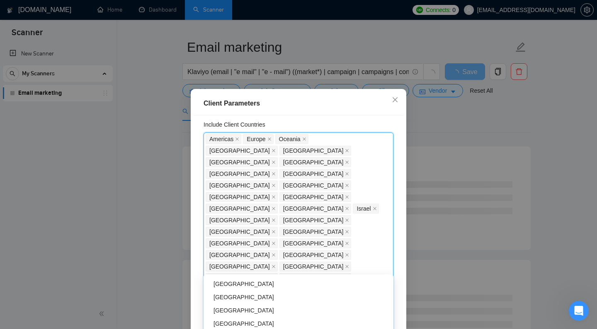
scroll to position [1213, 0]
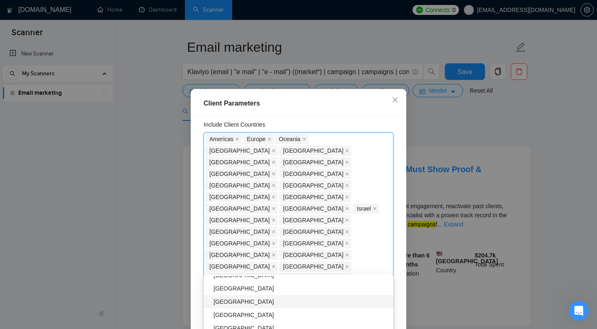
click at [238, 298] on div "[GEOGRAPHIC_DATA]" at bounding box center [300, 302] width 175 height 9
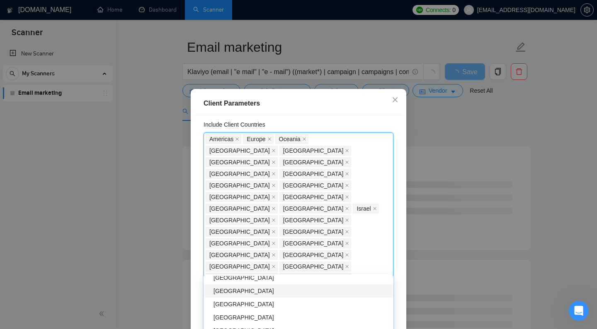
click at [298, 110] on div "Client Parameters" at bounding box center [299, 104] width 210 height 24
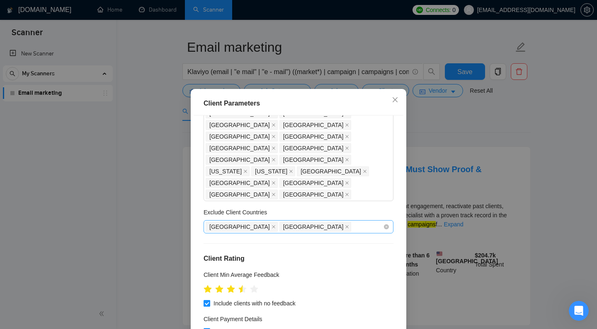
scroll to position [270, 0]
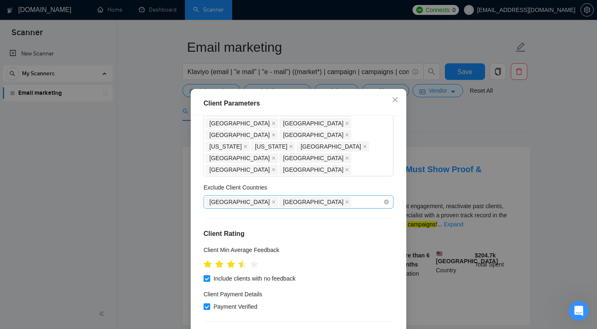
click at [322, 290] on div "Client Payment Details" at bounding box center [298, 296] width 190 height 12
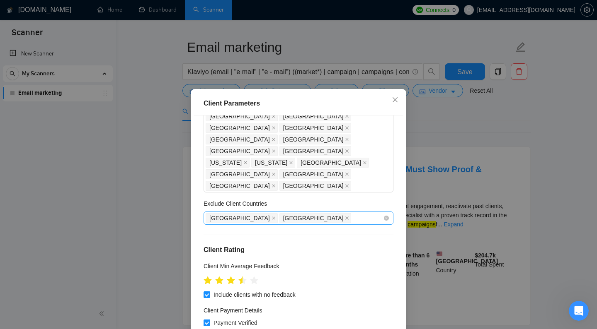
click at [209, 320] on span at bounding box center [206, 323] width 7 height 7
click at [209, 320] on input "Payment Verified" at bounding box center [206, 323] width 6 height 6
checkbox input "false"
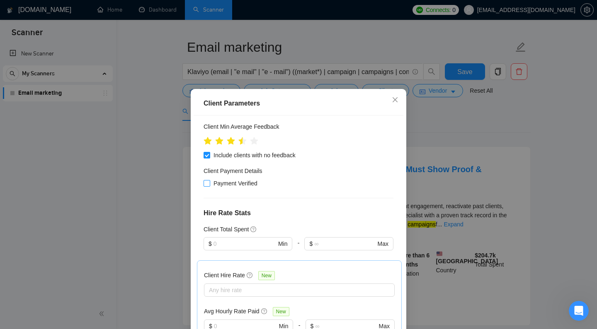
scroll to position [413, 0]
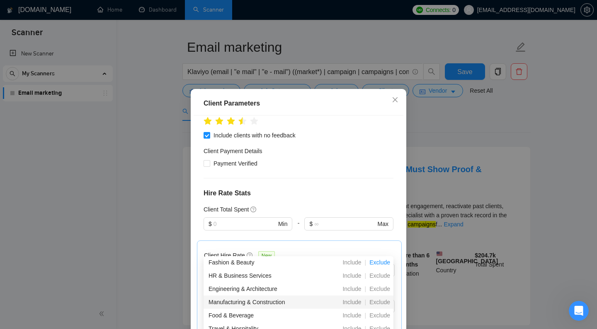
scroll to position [151, 0]
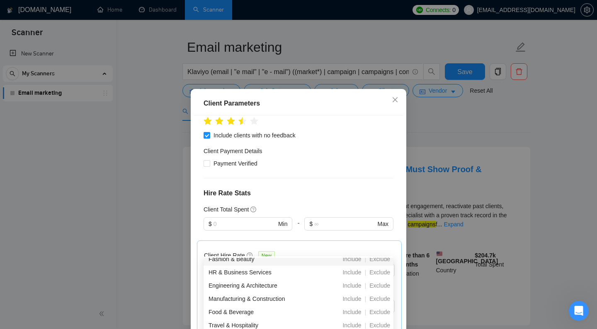
click at [383, 208] on div "Client Location Include Client Countries [GEOGRAPHIC_DATA] [GEOGRAPHIC_DATA] [G…" at bounding box center [299, 231] width 210 height 231
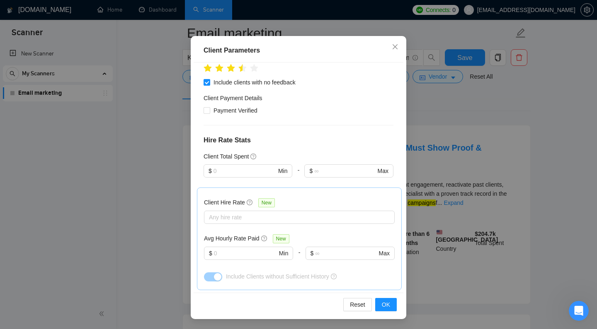
scroll to position [63, 0]
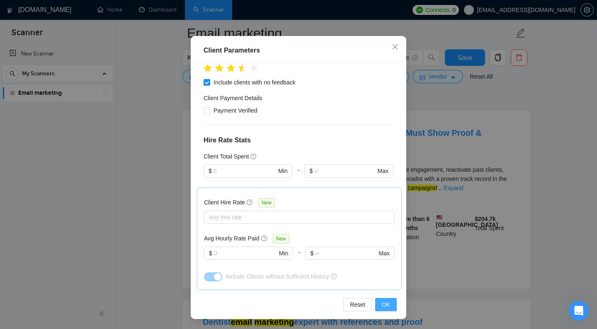
click at [382, 301] on span "OK" at bounding box center [386, 304] width 8 height 9
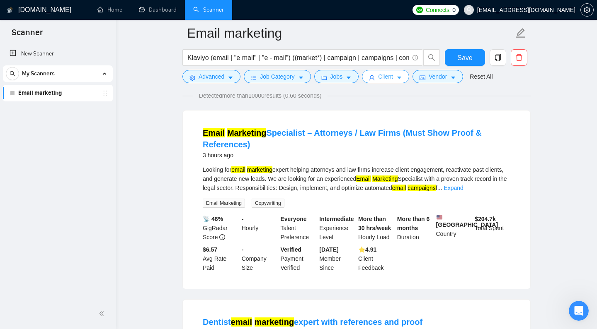
scroll to position [0, 0]
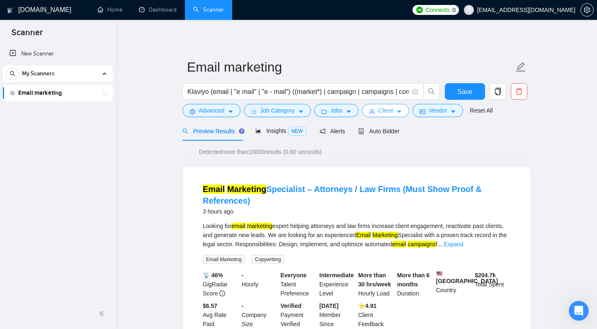
click at [383, 115] on span "Client" at bounding box center [385, 110] width 15 height 9
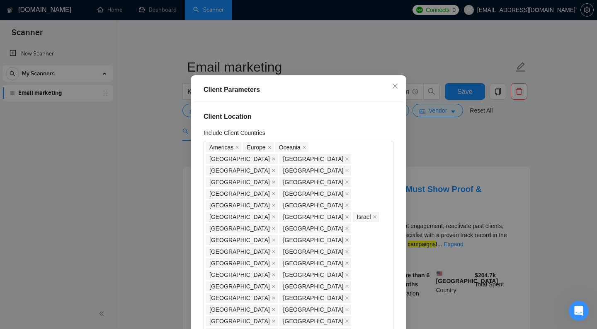
click at [469, 168] on div "Client Parameters Client Location Include Client Countries [GEOGRAPHIC_DATA] [G…" at bounding box center [298, 164] width 597 height 329
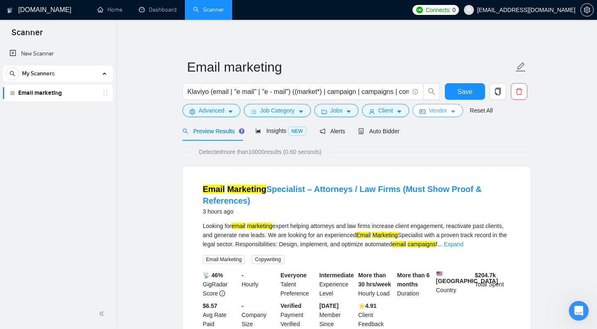
click at [453, 114] on icon "caret-down" at bounding box center [453, 112] width 4 height 2
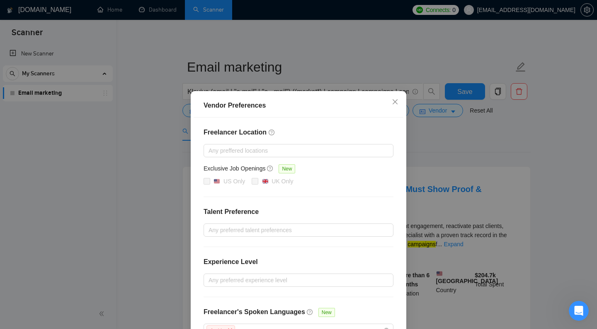
click at [92, 45] on div "Vendor Preferences Freelancer Location Any preffered locations Exclusive Job Op…" at bounding box center [298, 164] width 597 height 329
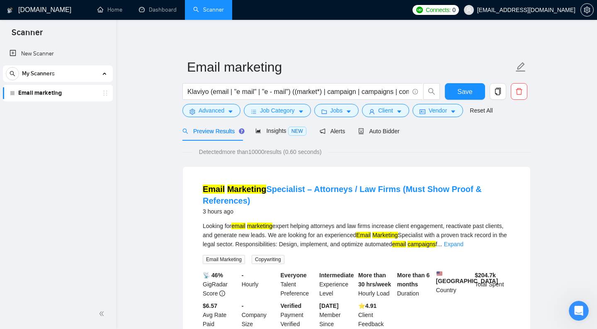
click at [12, 12] on img at bounding box center [10, 10] width 6 height 13
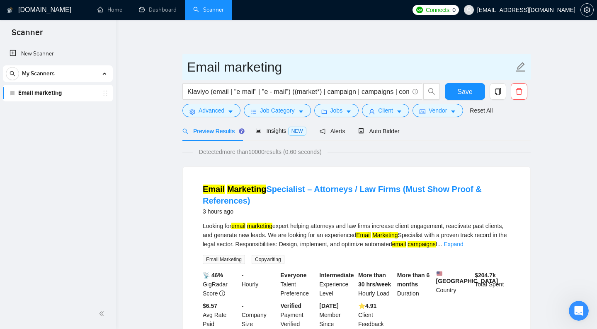
scroll to position [6, 0]
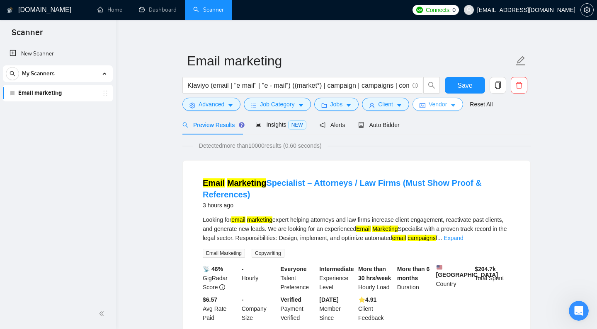
click at [423, 108] on icon "idcard" at bounding box center [422, 106] width 6 height 5
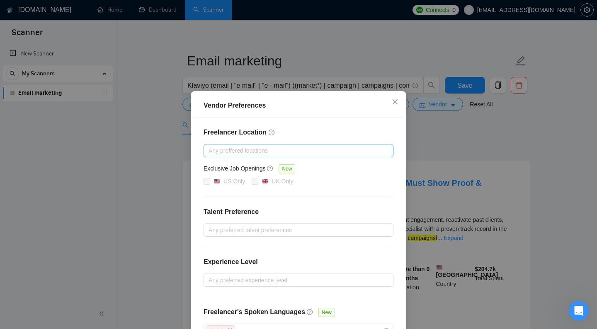
click at [273, 156] on div "Any preffered locations" at bounding box center [298, 150] width 190 height 13
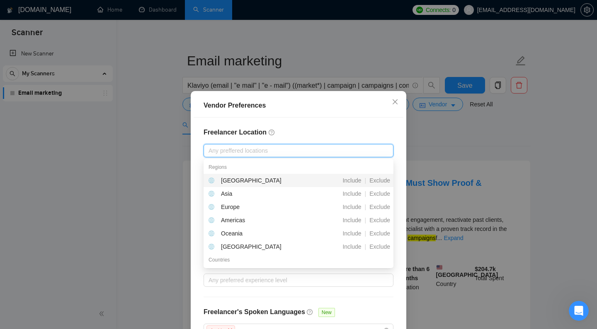
click at [287, 132] on h4 "Freelancer Location" at bounding box center [298, 133] width 190 height 10
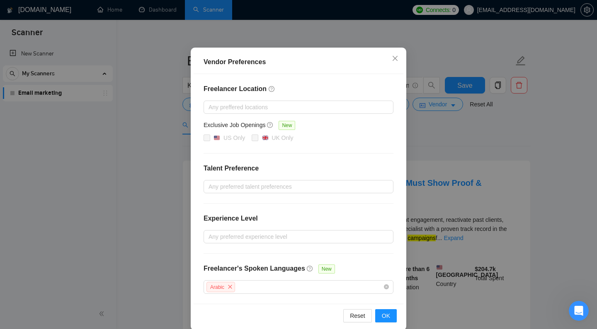
scroll to position [54, 0]
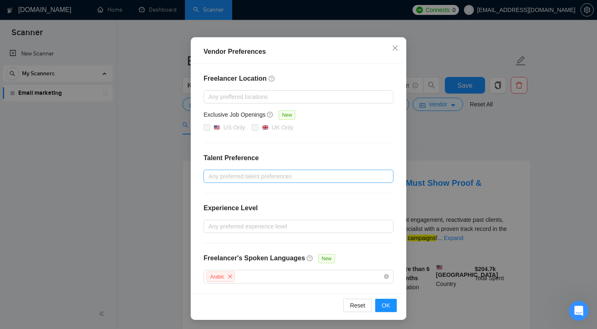
click at [281, 179] on div at bounding box center [294, 177] width 177 height 10
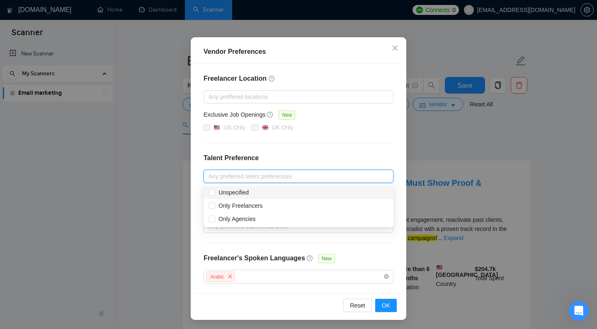
click at [297, 156] on h4 "Talent Preference" at bounding box center [298, 158] width 190 height 10
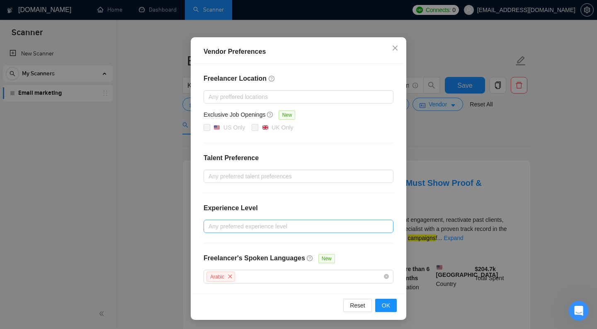
click at [297, 230] on div at bounding box center [294, 227] width 177 height 10
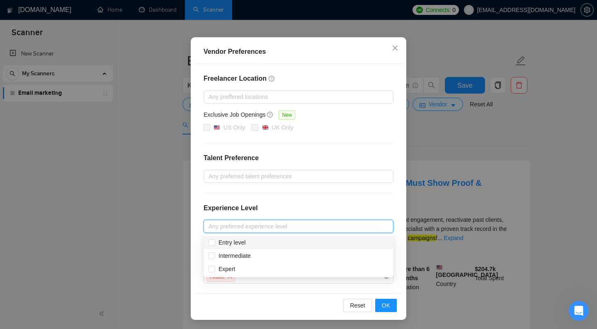
click at [297, 198] on div "Freelancer Location Any preffered locations Exclusive Job Openings New [GEOGRAP…" at bounding box center [299, 179] width 210 height 230
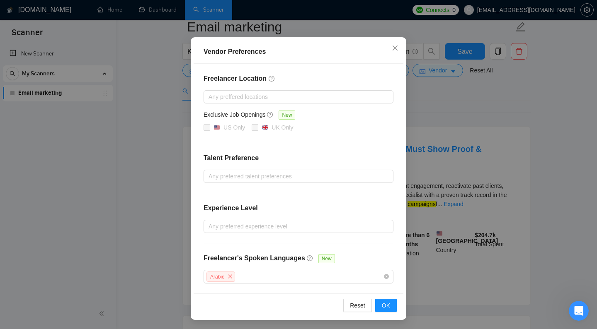
scroll to position [51, 0]
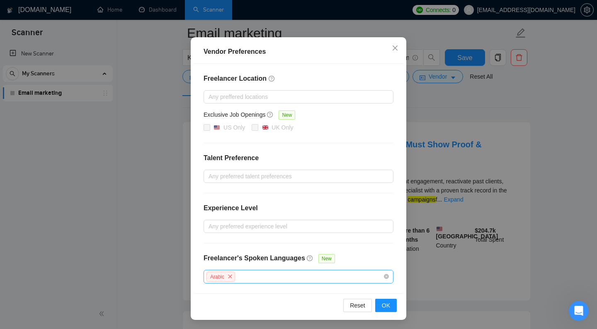
click at [261, 279] on div "Arabic" at bounding box center [294, 277] width 177 height 12
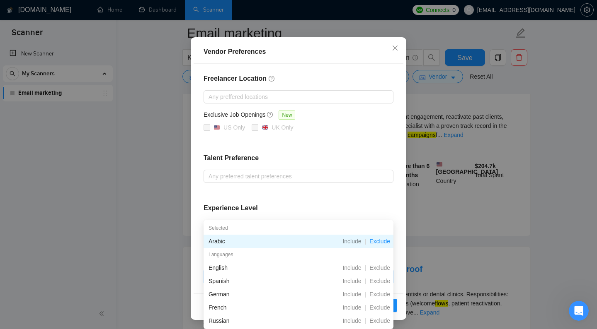
scroll to position [124, 0]
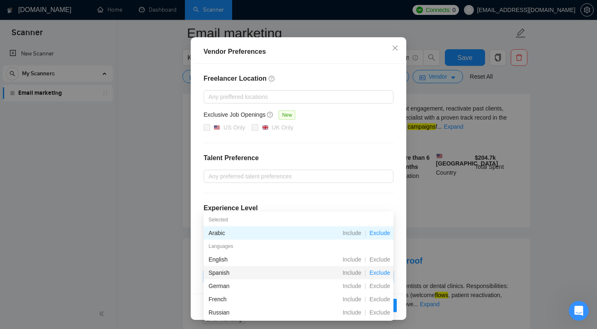
click at [375, 273] on span "Exclude" at bounding box center [379, 273] width 27 height 7
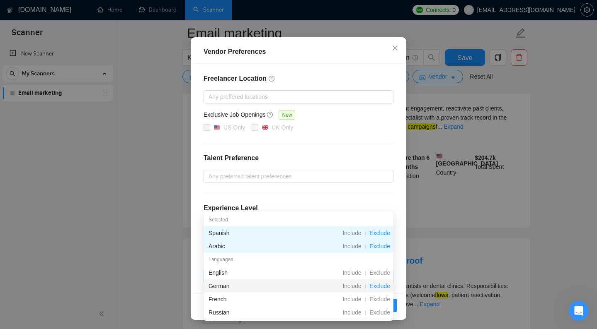
click at [379, 286] on span "Exclude" at bounding box center [379, 286] width 27 height 7
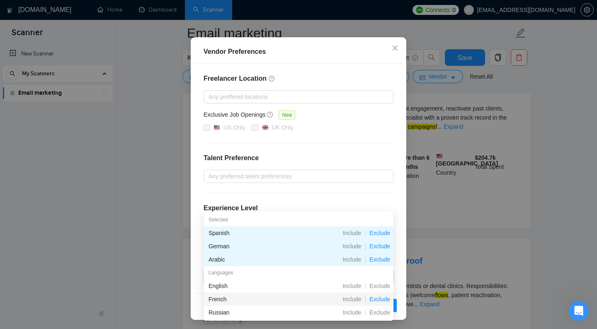
click at [380, 296] on span "Exclude" at bounding box center [379, 299] width 27 height 7
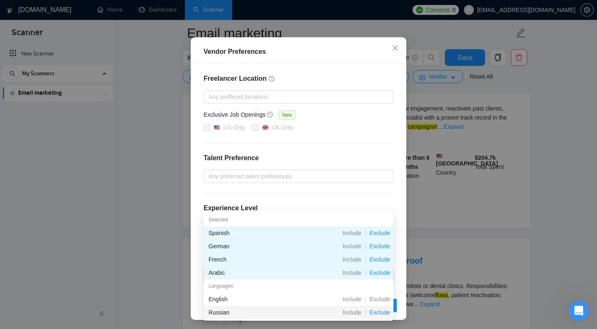
click at [382, 312] on span "Exclude" at bounding box center [379, 313] width 27 height 7
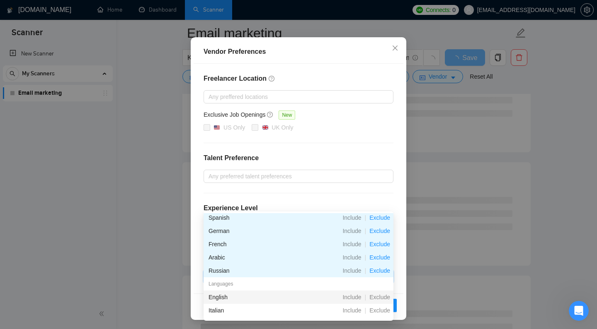
scroll to position [0, 0]
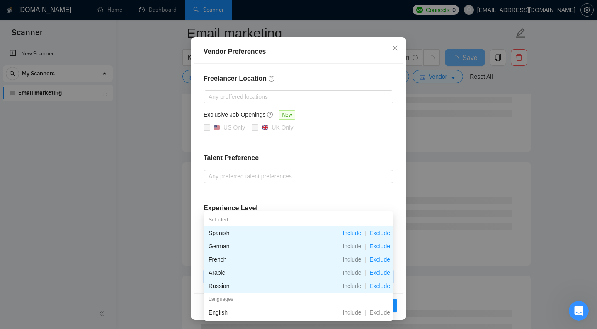
click at [353, 233] on span "Include" at bounding box center [351, 233] width 25 height 7
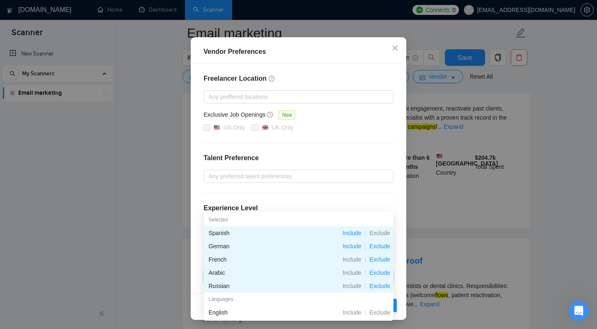
click at [353, 243] on span "Include" at bounding box center [351, 246] width 25 height 7
click at [353, 233] on span "Include" at bounding box center [351, 233] width 25 height 7
click at [355, 257] on span "Include" at bounding box center [351, 260] width 25 height 7
click at [345, 237] on div "Include" at bounding box center [351, 233] width 25 height 9
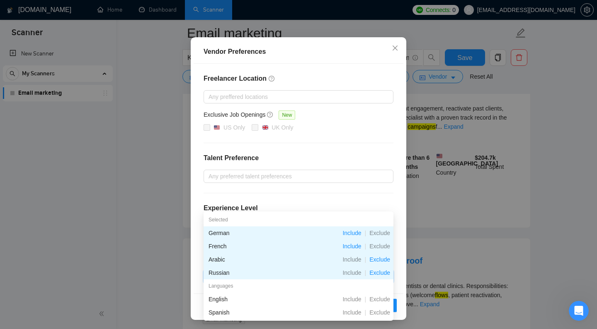
click at [349, 244] on span "Include" at bounding box center [351, 246] width 25 height 7
click at [351, 236] on span "Include" at bounding box center [351, 233] width 25 height 7
click at [356, 247] on span "Include" at bounding box center [351, 246] width 25 height 7
click at [373, 258] on span "Exclude" at bounding box center [379, 260] width 27 height 7
click at [378, 271] on span "Exclude" at bounding box center [379, 273] width 27 height 7
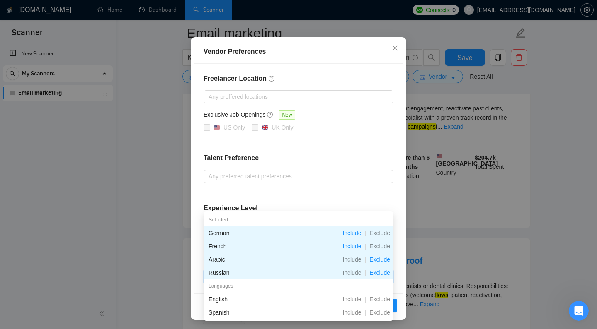
click at [354, 190] on div "Freelancer Location Any preffered locations Exclusive Job Openings New US Only …" at bounding box center [299, 179] width 210 height 230
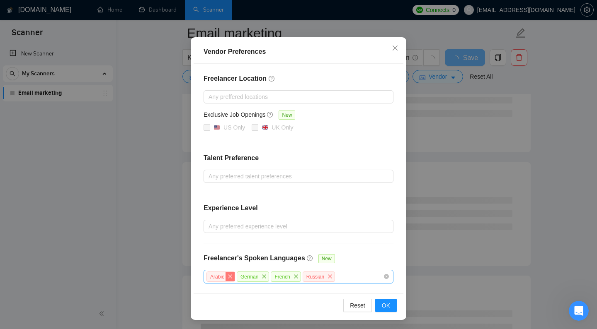
click at [231, 276] on icon "close" at bounding box center [230, 277] width 4 height 4
click at [231, 276] on span "close" at bounding box center [233, 276] width 9 height 9
click at [231, 276] on icon "close" at bounding box center [231, 276] width 5 height 5
click at [231, 276] on span "close" at bounding box center [233, 276] width 9 height 9
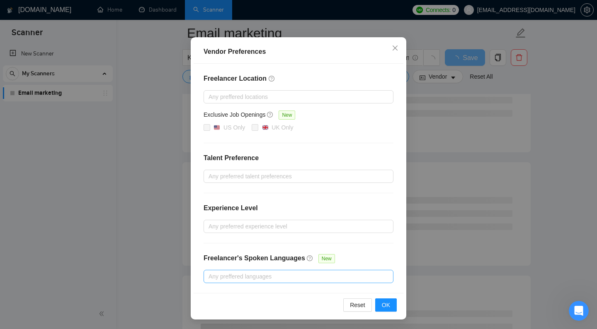
click at [379, 313] on div "Reset OK" at bounding box center [299, 305] width 210 height 24
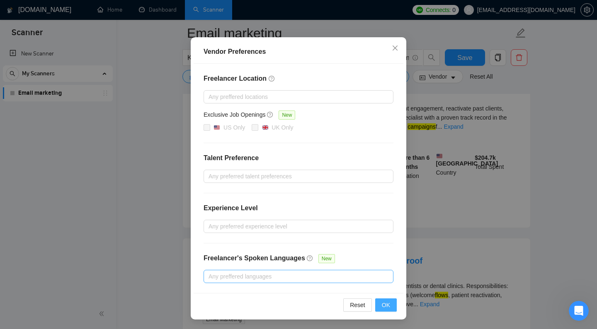
click at [382, 307] on span "OK" at bounding box center [386, 305] width 8 height 9
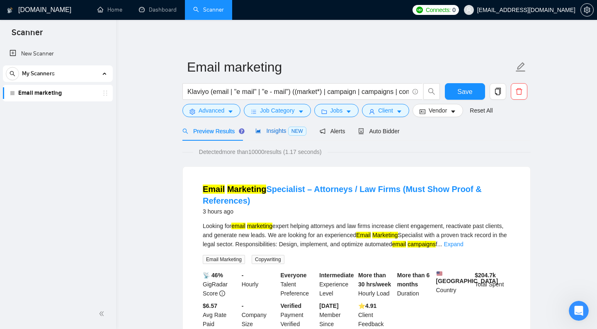
click at [276, 136] on div "Insights NEW" at bounding box center [280, 131] width 51 height 10
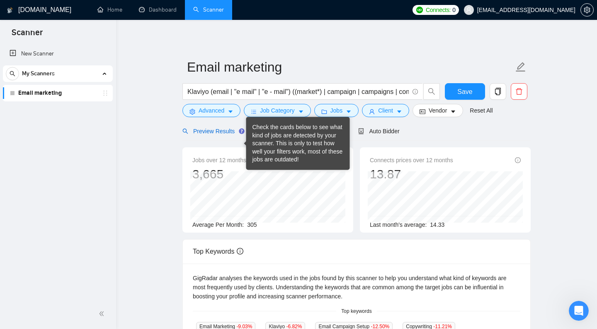
click at [223, 135] on span "Preview Results" at bounding box center [212, 131] width 60 height 7
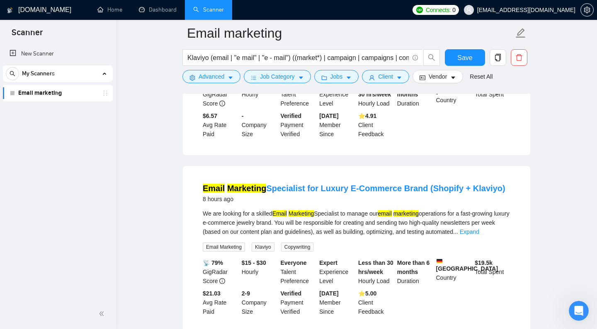
scroll to position [435, 0]
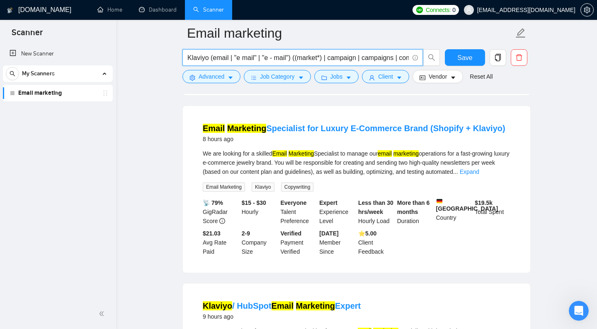
drag, startPoint x: 283, startPoint y: 60, endPoint x: 210, endPoint y: 62, distance: 73.8
click at [210, 62] on input "Klaviyo (email | "e mail" | "e - mail") ((market*) | campaign | campaigns | com…" at bounding box center [297, 58] width 221 height 10
click at [290, 58] on input "Klaviyo (email | "e mail" | "e - mail") ((market*) | campaign | campaigns | com…" at bounding box center [297, 58] width 221 height 10
drag, startPoint x: 289, startPoint y: 57, endPoint x: 206, endPoint y: 57, distance: 82.9
click at [206, 57] on input "Klaviyo (email | "e mail" | "e - mail") ((market*) | campaign | campaigns | com…" at bounding box center [297, 58] width 221 height 10
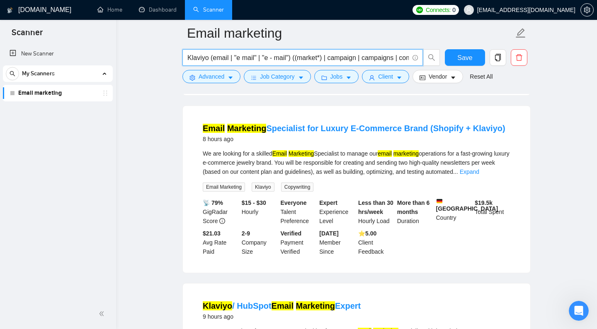
click at [198, 59] on input "Klaviyo (email | "e mail" | "e - mail") ((market*) | campaign | campaigns | com…" at bounding box center [297, 58] width 221 height 10
click at [204, 59] on input "Klaviyo (email | "e mail" | "e - mail") ((market*) | campaign | campaigns | com…" at bounding box center [297, 58] width 221 height 10
click at [289, 58] on input "Klaviyo (email | "e mail" | "e - mail") ((market*) | campaign | campaigns | com…" at bounding box center [297, 58] width 221 height 10
click at [205, 58] on input "Klaviyo (email | "e mail" | "e - mail") ((market*) | campaign | campaigns | com…" at bounding box center [297, 58] width 221 height 10
paste input "(email | "e mail" | "e - mail")"
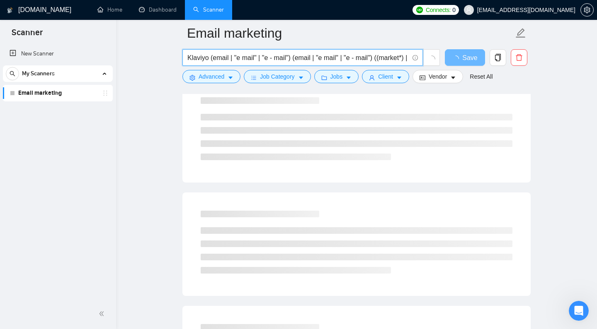
click at [215, 59] on input "Klaviyo (email | "e mail" | "e - mail") (email | "e mail" | "e - mail") ((marke…" at bounding box center [297, 58] width 221 height 10
click at [261, 58] on input "Klaviyo (ecommerce | "e mail" | "e - mail") (email | "e mail" | "e - mail") ((m…" at bounding box center [297, 58] width 221 height 10
click at [317, 59] on input "Klaviyo (ecommerce | "e commerce" | "e - mail") (email | "e mail" | "e - mail")…" at bounding box center [297, 58] width 221 height 10
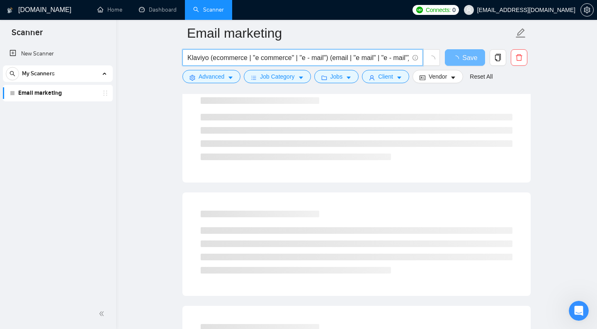
click at [317, 59] on input "Klaviyo (ecommerce | "e commerce" | "e - mail") (email | "e mail" | "e - mail")…" at bounding box center [297, 58] width 221 height 10
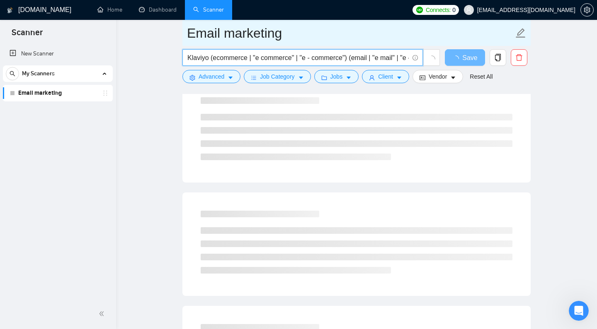
click at [334, 34] on input "Email marketing" at bounding box center [350, 33] width 327 height 21
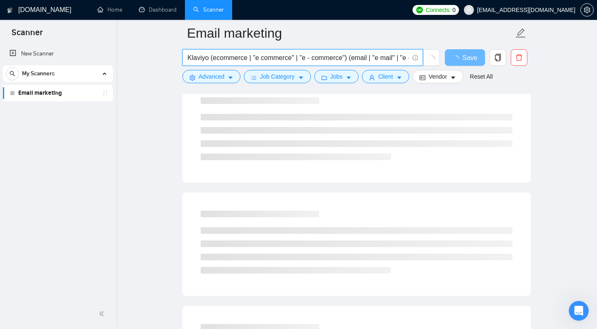
drag, startPoint x: 206, startPoint y: 58, endPoint x: 348, endPoint y: 55, distance: 142.2
click at [348, 55] on input "Klaviyo (ecommerce | "e commerce" | "e - commerce") (email | "e mail" | "e - ma…" at bounding box center [297, 58] width 221 height 10
click at [205, 61] on input "Klaviyo (ecommerce | "e commerce" | "e - commerce") (email | "e mail" | "e - ma…" at bounding box center [297, 58] width 221 height 10
click at [125, 71] on div "[DOMAIN_NAME] Home Dashboard Scanner Connects: 0 [EMAIL_ADDRESS][DOMAIN_NAME] E…" at bounding box center [356, 256] width 481 height 1382
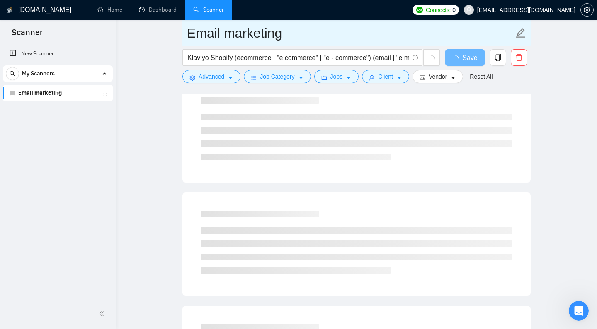
click at [418, 31] on input "Email marketing" at bounding box center [350, 33] width 327 height 21
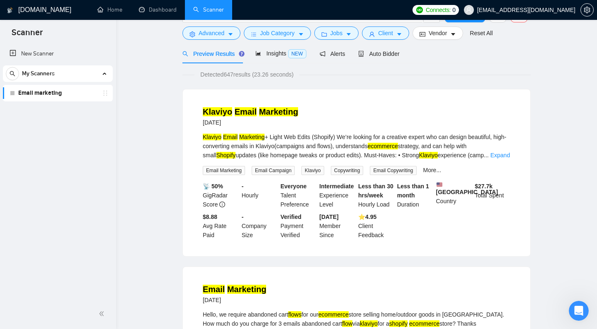
scroll to position [0, 0]
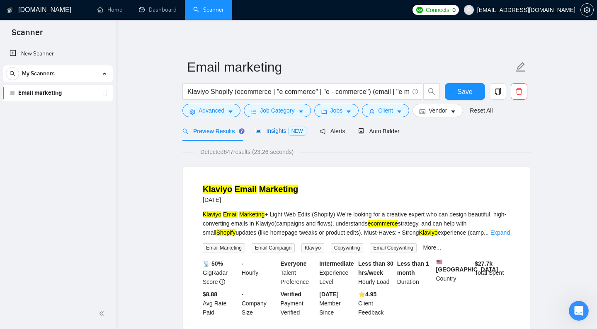
click at [288, 136] on span "NEW" at bounding box center [297, 131] width 18 height 9
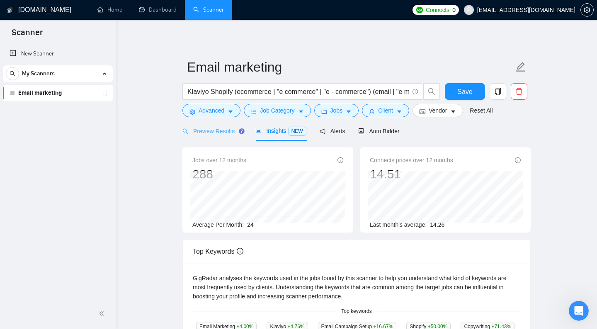
click at [212, 141] on div "Preview Results" at bounding box center [212, 130] width 60 height 19
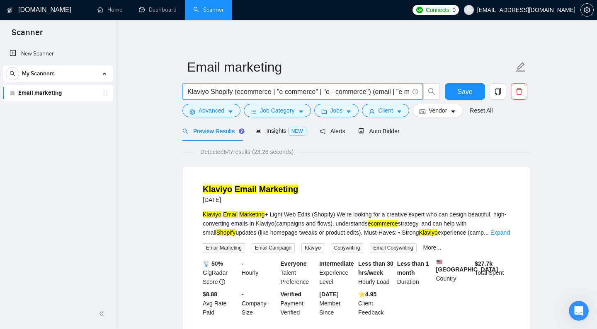
click at [206, 97] on input "Klaviyo Shopify (ecommerce | "e commerce" | "e - commerce") (email | "e mail" |…" at bounding box center [297, 92] width 221 height 10
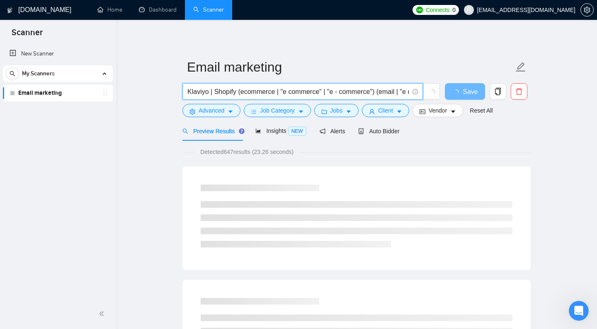
click at [233, 97] on input "Klaviyo | Shopify (ecommerce | "e commerce" | "e - commerce") (email | "e mail"…" at bounding box center [297, 92] width 221 height 10
type input "Klaviyo | Shopify | (ecommerce | "e commerce" | "e - commerce") (email | "e mai…"
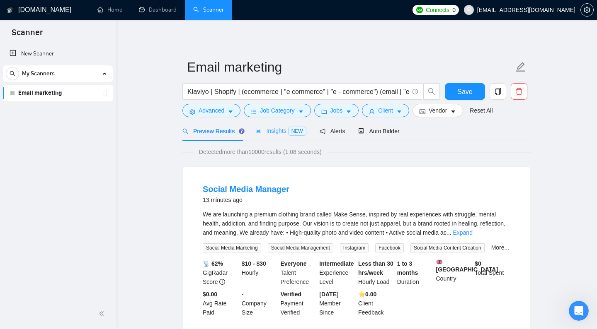
click at [278, 141] on div "Insights NEW" at bounding box center [280, 130] width 51 height 19
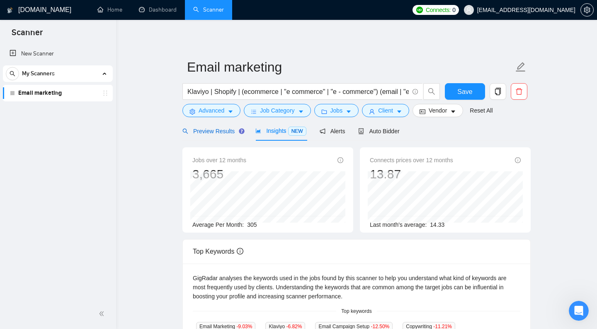
click at [211, 135] on span "Preview Results" at bounding box center [212, 131] width 60 height 7
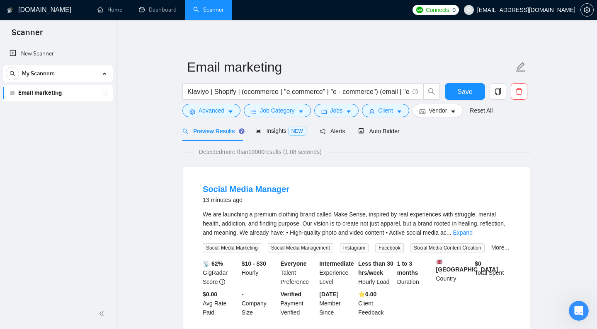
click at [469, 141] on div "Preview Results Insights NEW Alerts Auto Bidder" at bounding box center [356, 130] width 348 height 19
click at [455, 97] on button "Save" at bounding box center [465, 91] width 40 height 17
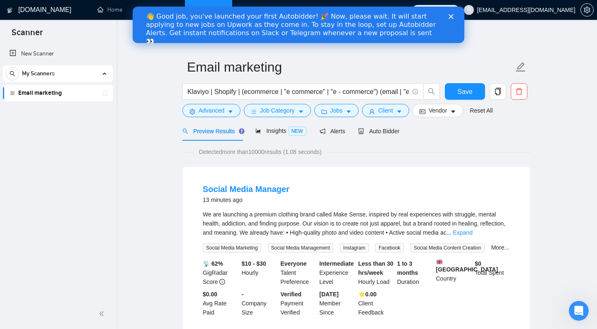
click at [428, 29] on div "👋 Good job, you've launched your first Autobidder! 🎉 Now, please wait. It will …" at bounding box center [292, 28] width 292 height 33
click at [452, 13] on div "👋 Good job, you've launched your first Autobidder! 🎉 Now, please wait. It will …" at bounding box center [299, 29] width 332 height 38
click at [451, 17] on icon "Close" at bounding box center [450, 16] width 5 height 5
